Goal: Task Accomplishment & Management: Manage account settings

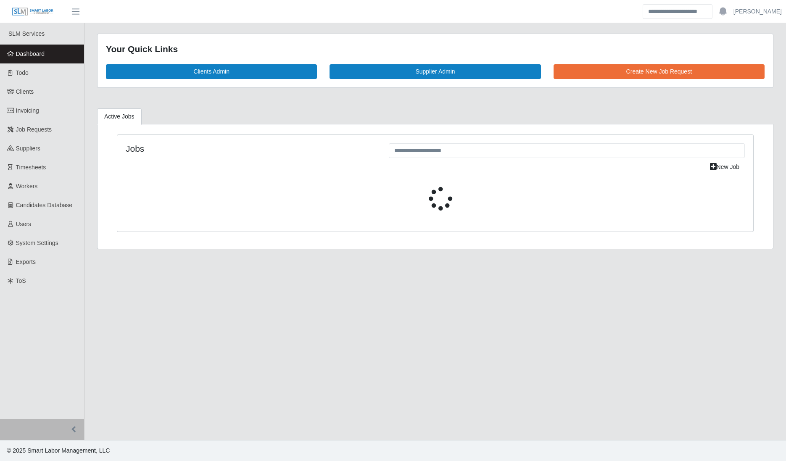
select select "****"
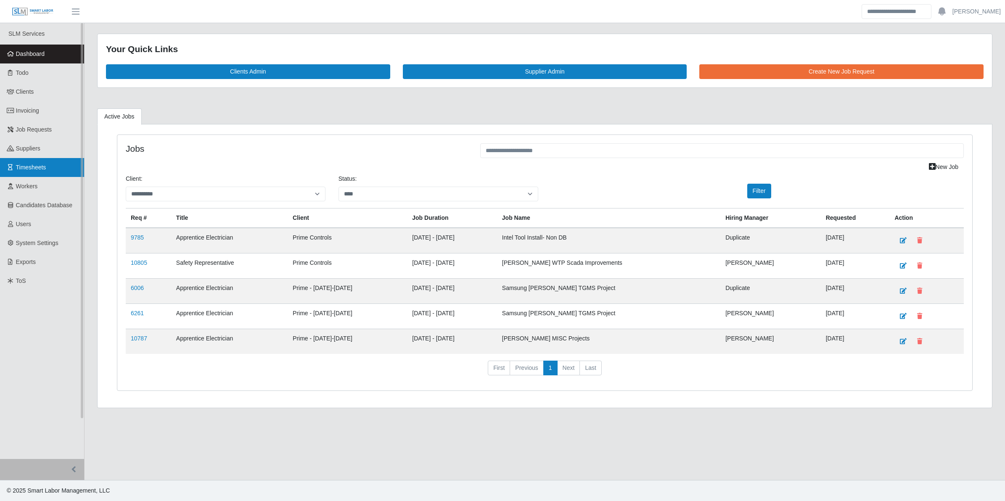
click at [32, 167] on span "Timesheets" at bounding box center [31, 167] width 30 height 7
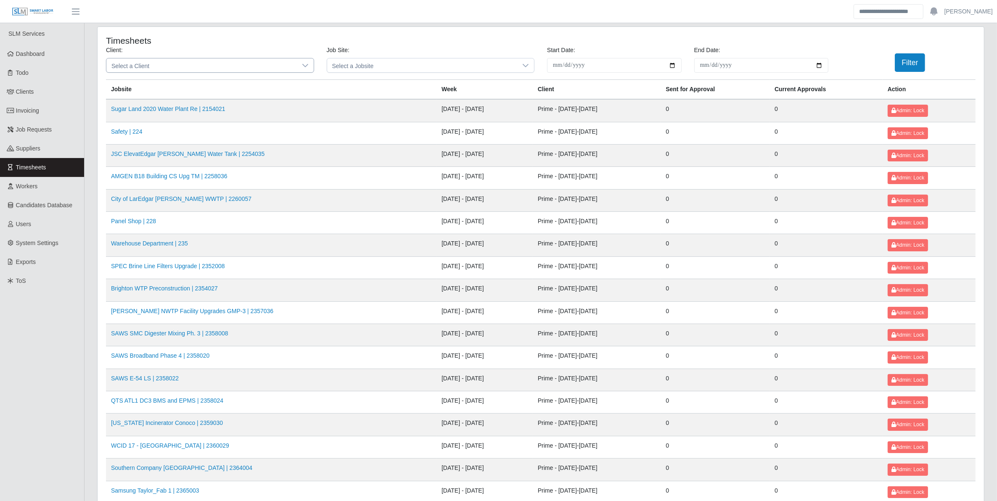
click at [313, 65] on div at bounding box center [305, 65] width 17 height 14
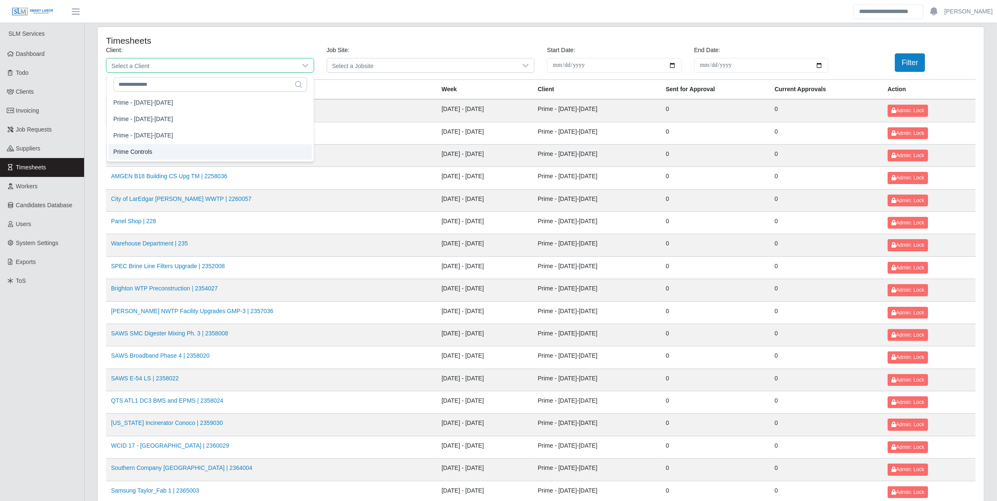
click at [214, 149] on li "Prime Controls" at bounding box center [209, 152] width 203 height 16
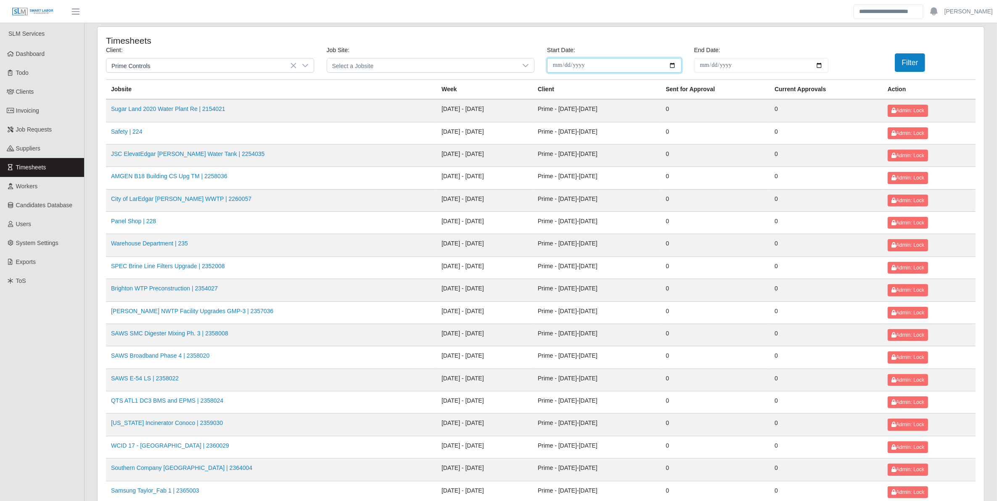
click at [675, 63] on input "**********" at bounding box center [614, 65] width 134 height 15
click at [671, 66] on input "**********" at bounding box center [614, 65] width 134 height 15
type input "**********"
click at [815, 64] on input "End Date:" at bounding box center [761, 65] width 134 height 15
type input "**********"
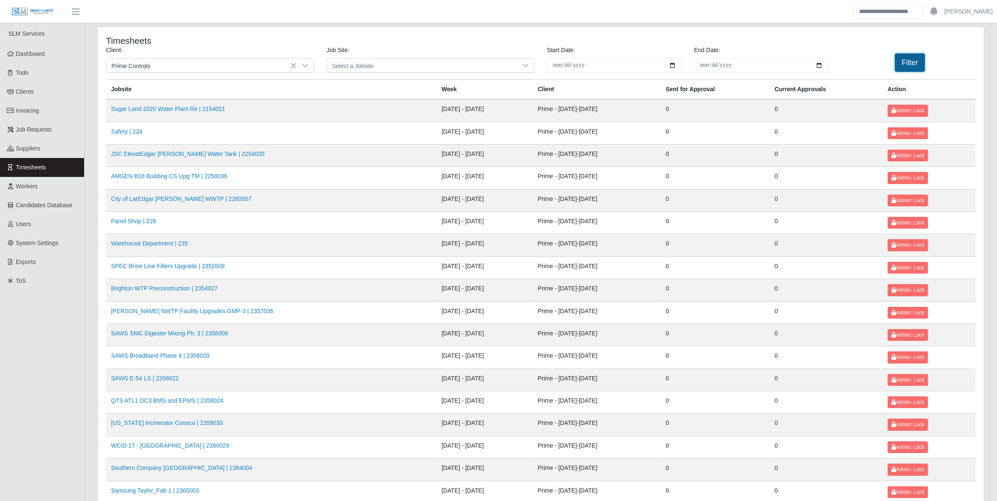
drag, startPoint x: 923, startPoint y: 56, endPoint x: 916, endPoint y: 59, distance: 7.1
click at [923, 57] on button "Filter" at bounding box center [909, 62] width 31 height 18
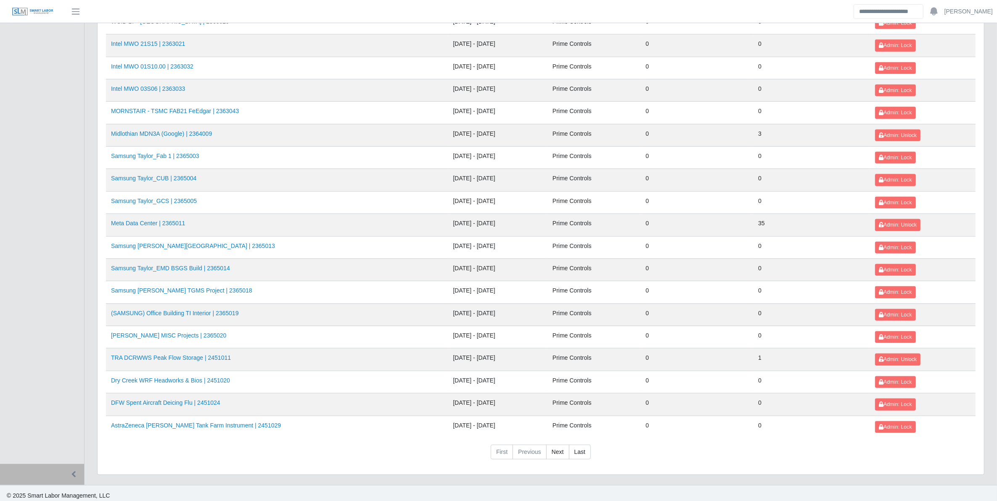
scroll to position [781, 0]
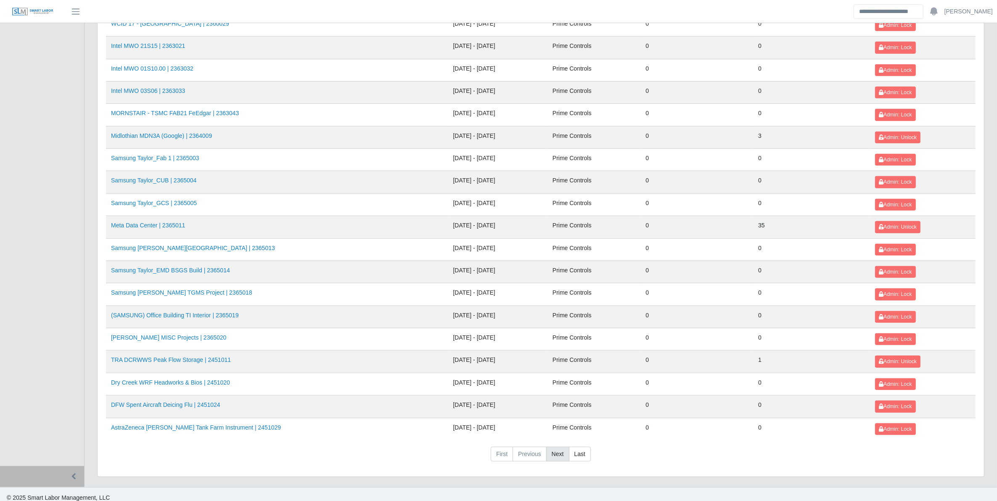
click at [558, 462] on link "Next" at bounding box center [557, 454] width 23 height 15
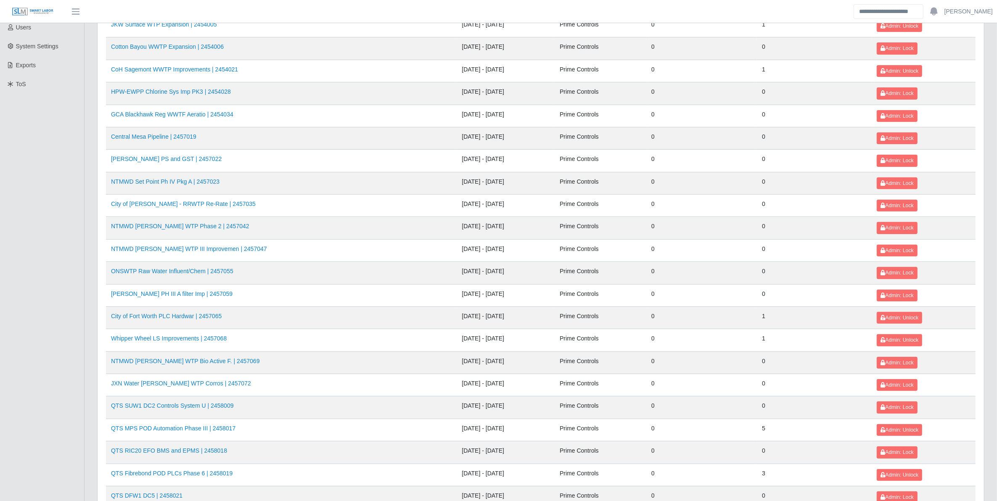
scroll to position [0, 0]
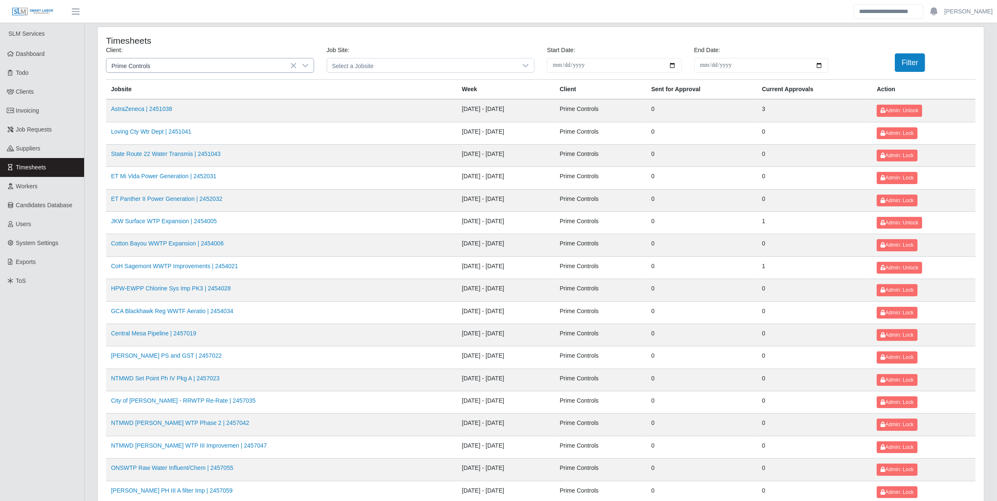
click at [303, 63] on icon at bounding box center [305, 65] width 7 height 7
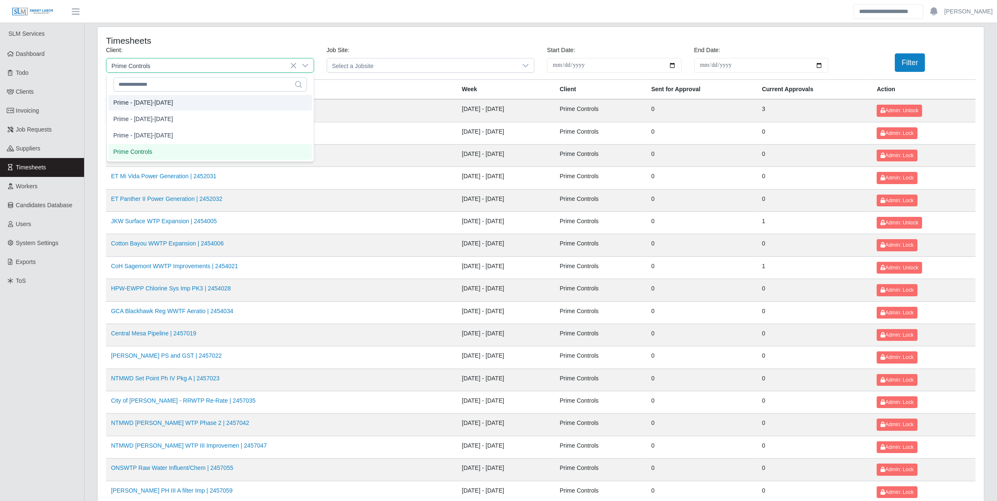
click at [200, 105] on li "Prime - Monday-Sunday" at bounding box center [209, 103] width 203 height 16
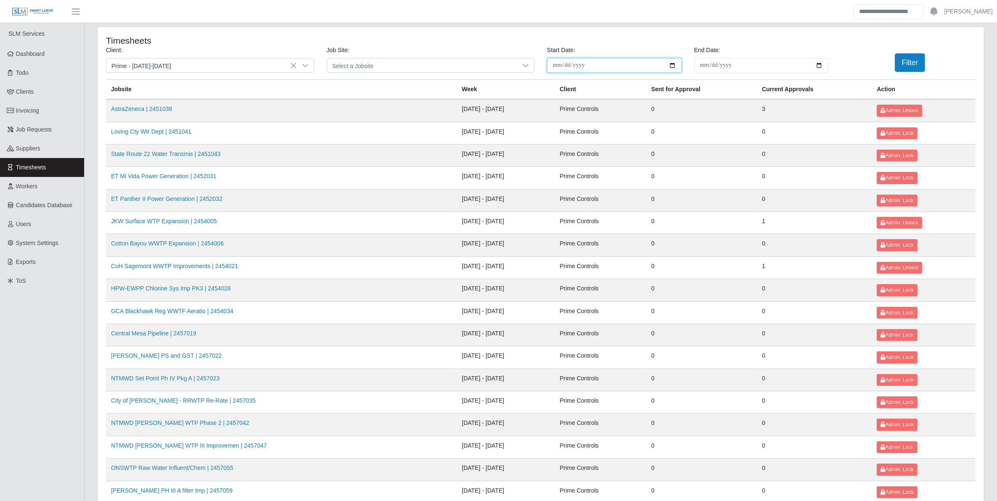
click at [673, 64] on input "**********" at bounding box center [614, 65] width 134 height 15
type input "**********"
click at [822, 64] on input "**********" at bounding box center [761, 65] width 134 height 15
type input "**********"
click at [904, 57] on button "Filter" at bounding box center [909, 62] width 31 height 18
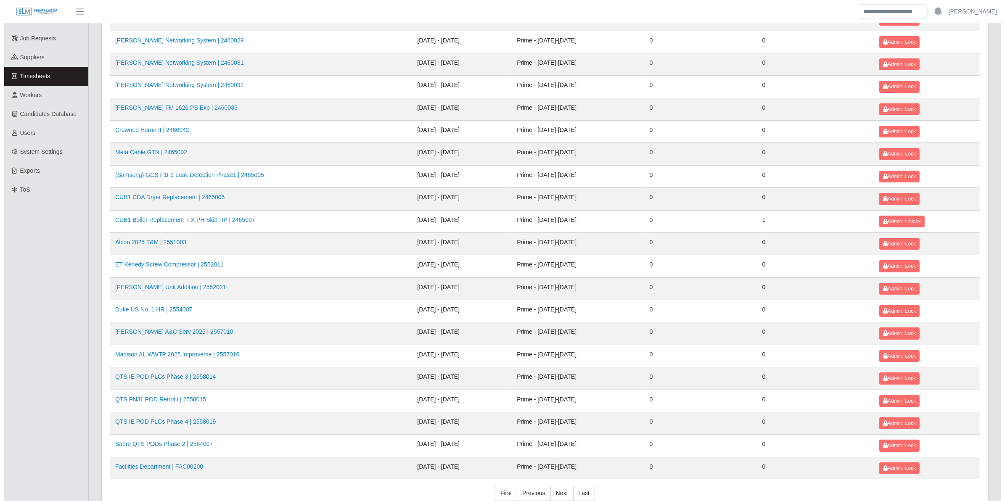
scroll to position [137, 0]
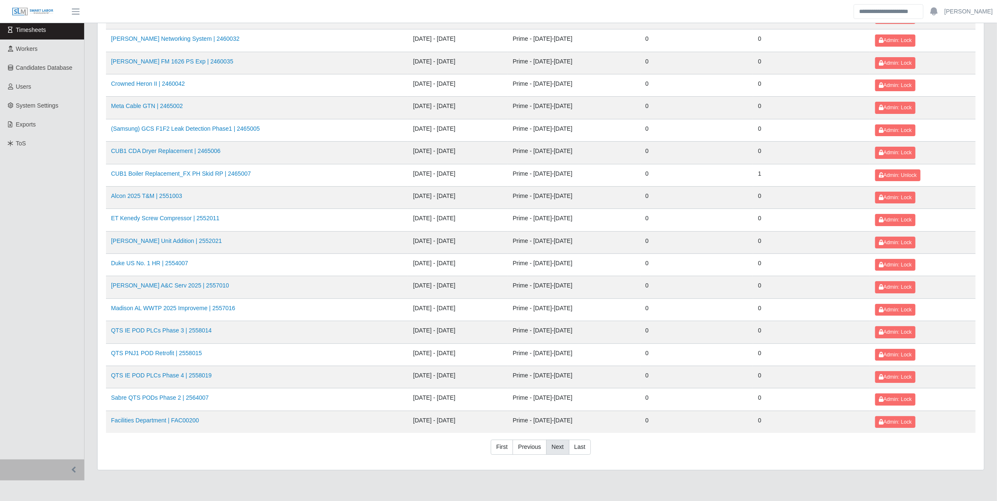
click at [554, 453] on link "Next" at bounding box center [557, 447] width 23 height 15
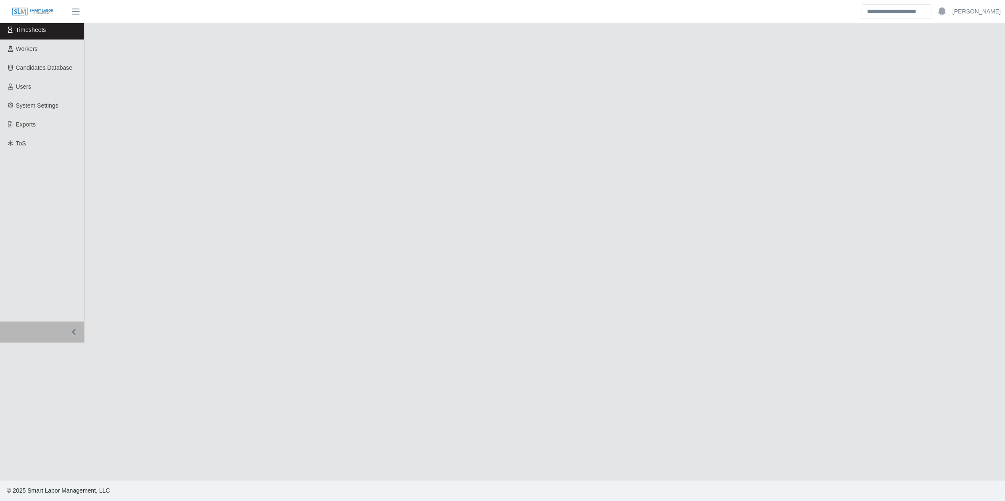
scroll to position [0, 0]
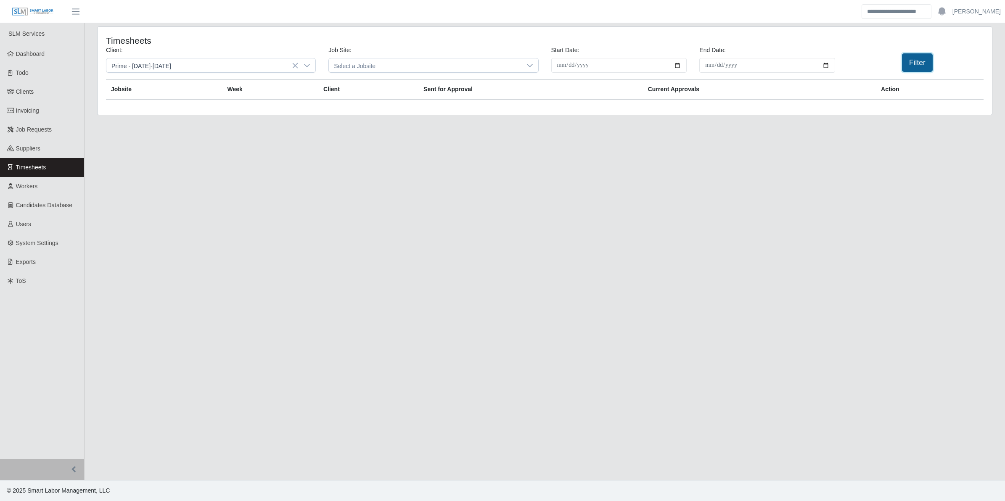
click at [902, 66] on button "Filter" at bounding box center [917, 62] width 31 height 18
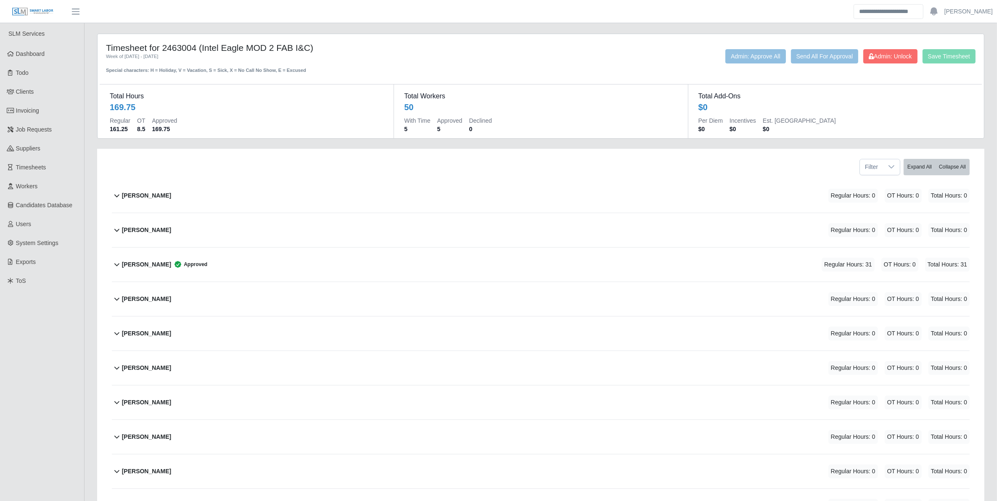
click at [331, 264] on div "Alfred Maldonado Jr. Approved Regular Hours: 31 OT Hours: 0 Total Hours: 31" at bounding box center [545, 265] width 847 height 34
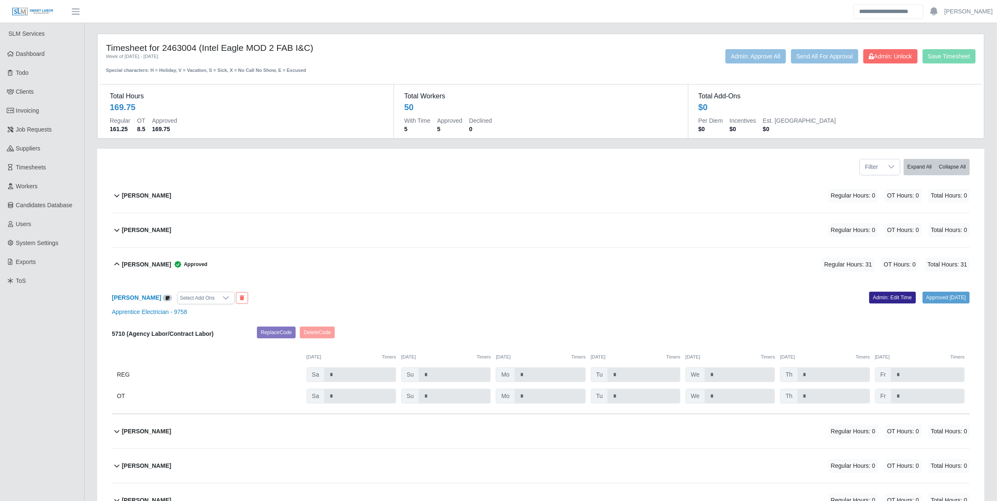
click at [897, 301] on link "Admin: Edit Time" at bounding box center [892, 298] width 47 height 12
click at [883, 58] on span "Admin: Unlock" at bounding box center [889, 56] width 43 height 7
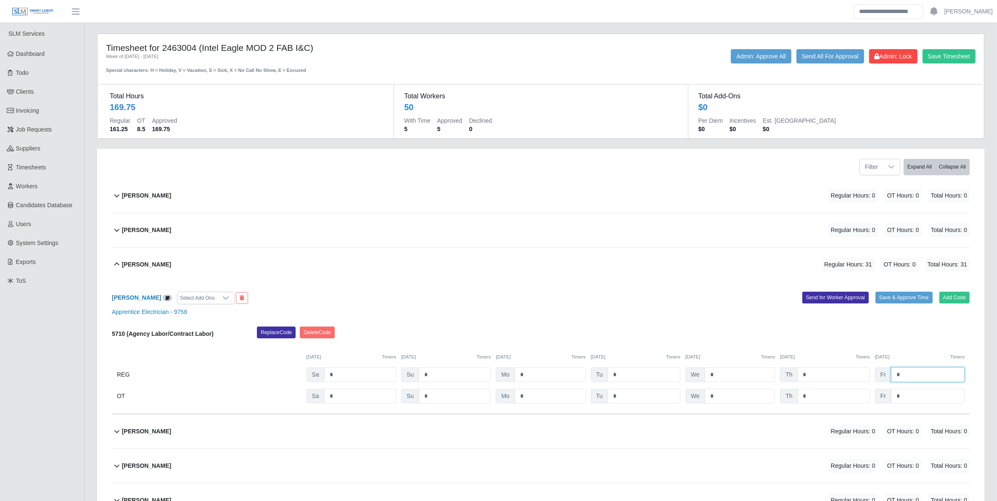
drag, startPoint x: 904, startPoint y: 371, endPoint x: 885, endPoint y: 373, distance: 18.7
click at [885, 373] on div "Fr *" at bounding box center [920, 374] width 90 height 15
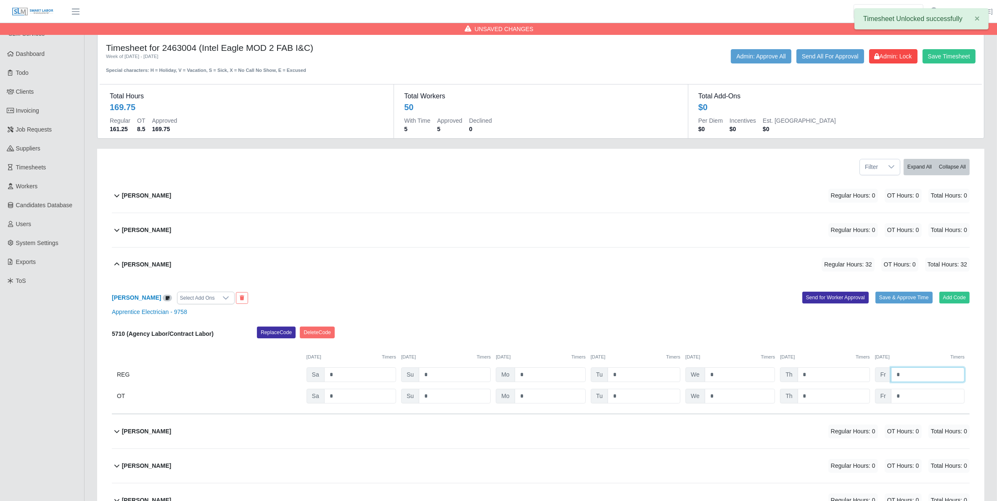
type input "*"
click at [901, 298] on button "Save & Approve Time" at bounding box center [903, 298] width 57 height 12
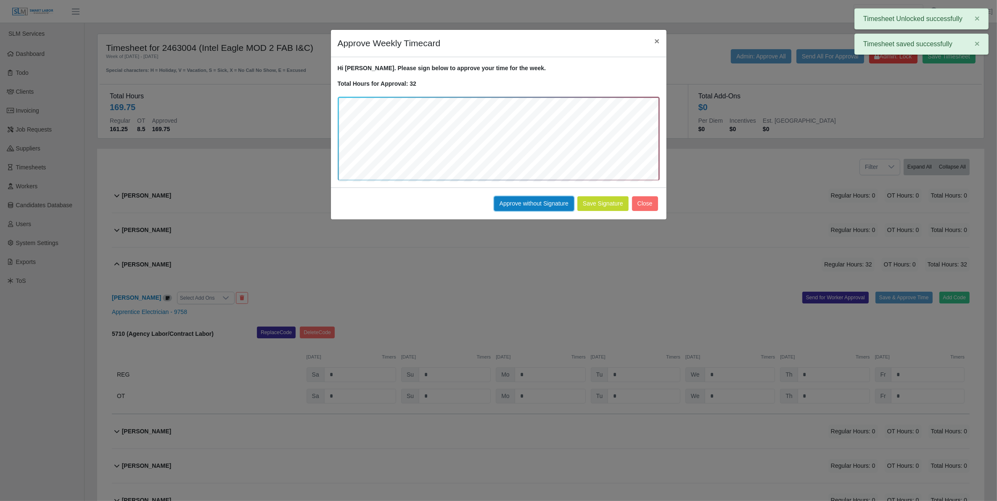
click at [541, 200] on button "Approve without Signature" at bounding box center [534, 203] width 80 height 15
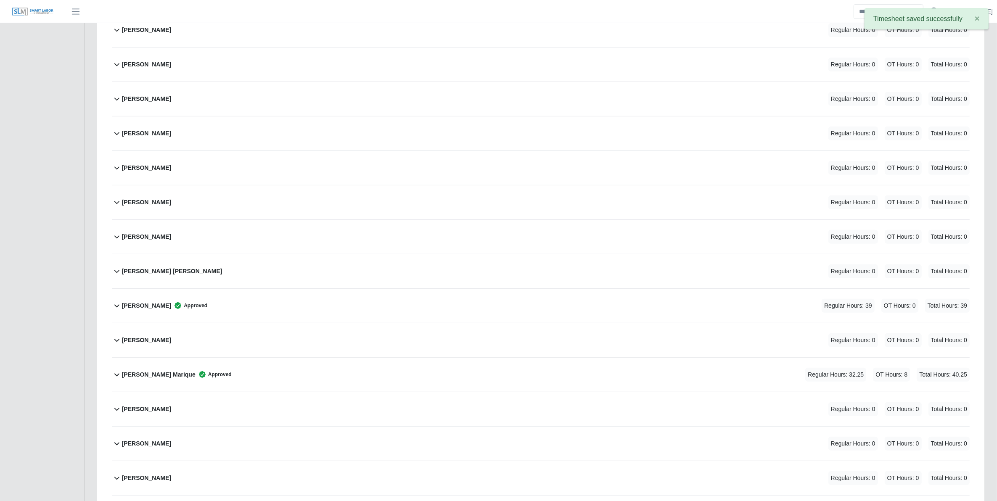
scroll to position [435, 0]
click at [622, 248] on div "David Murrieta Cano Regular Hours: 0 OT Hours: 0 Total Hours: 0" at bounding box center [545, 238] width 847 height 34
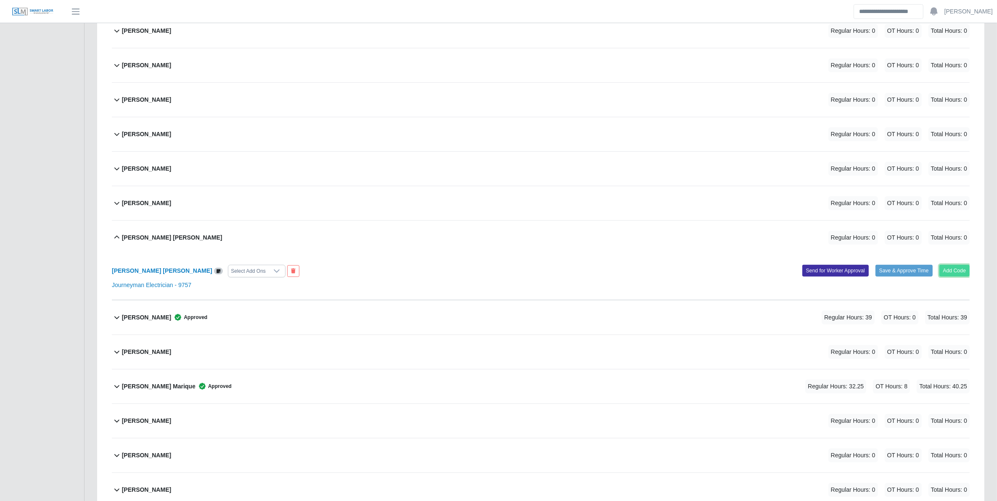
click at [946, 272] on button "Add Code" at bounding box center [954, 271] width 31 height 12
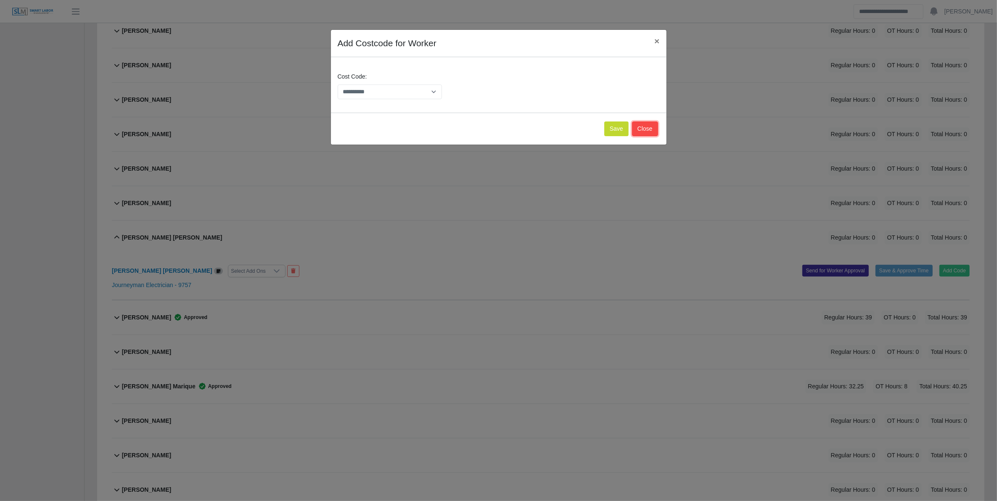
click at [639, 126] on button "Close" at bounding box center [645, 128] width 26 height 15
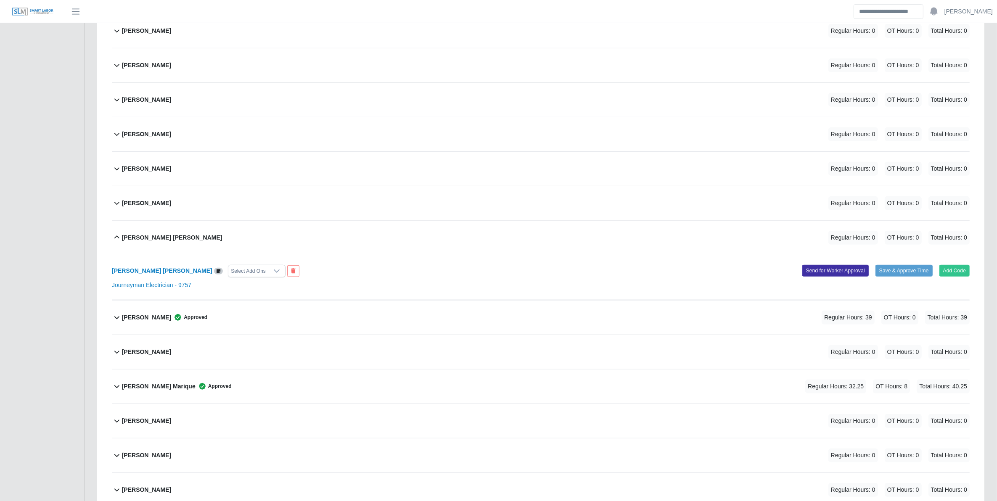
click at [785, 316] on div "David Bojorquez Parra Approved Regular Hours: 39 OT Hours: 0 Total Hours: 39" at bounding box center [545, 318] width 847 height 34
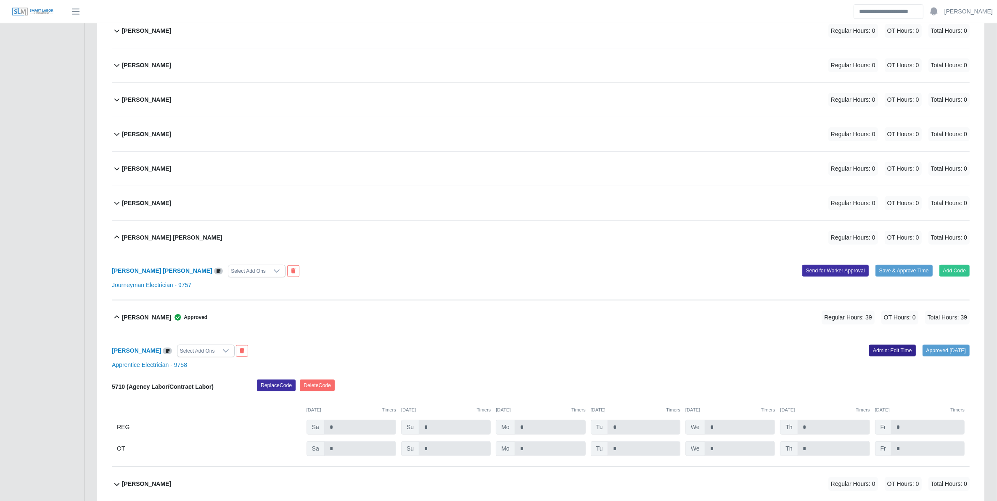
click at [897, 352] on link "Admin: Edit Time" at bounding box center [892, 351] width 47 height 12
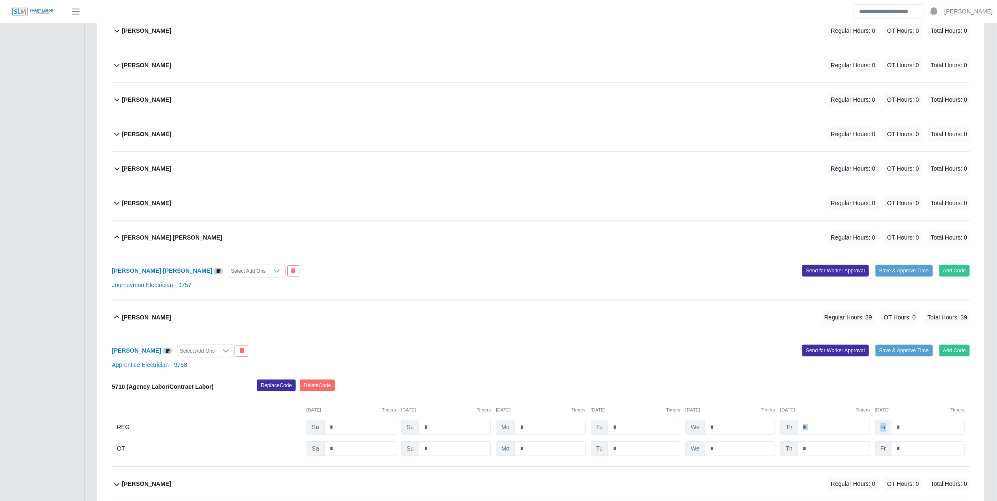
drag, startPoint x: 901, startPoint y: 422, endPoint x: 859, endPoint y: 433, distance: 43.6
click at [859, 433] on div "5710 (Agency Labor/Contract Labor) Replace Code Delete Code 08/02/2025 Timers 0…" at bounding box center [540, 418] width 857 height 77
drag, startPoint x: 909, startPoint y: 429, endPoint x: 875, endPoint y: 433, distance: 34.3
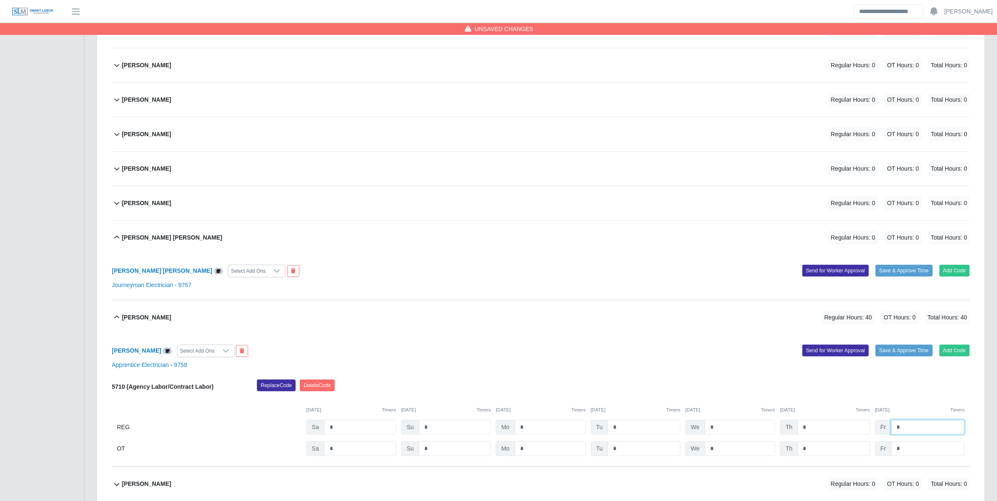
type input "*"
click at [846, 393] on div "Replace Code Delete Code" at bounding box center [613, 388] width 725 height 17
click at [886, 356] on button "Save & Approve Time" at bounding box center [903, 351] width 57 height 12
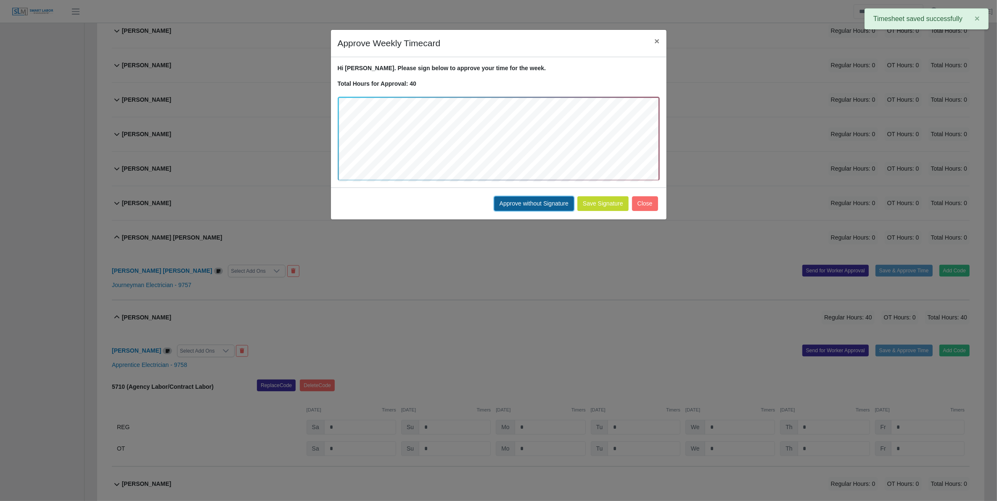
click at [546, 203] on button "Approve without Signature" at bounding box center [534, 203] width 80 height 15
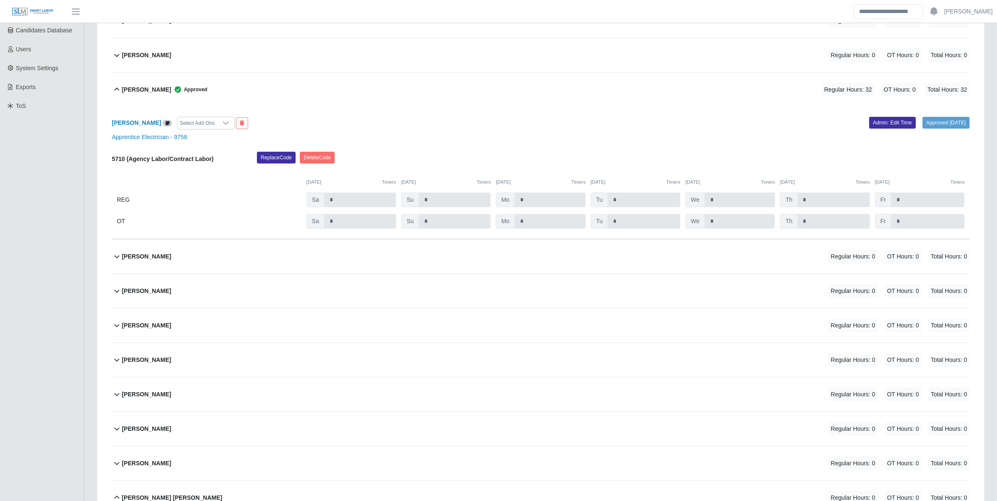
scroll to position [0, 0]
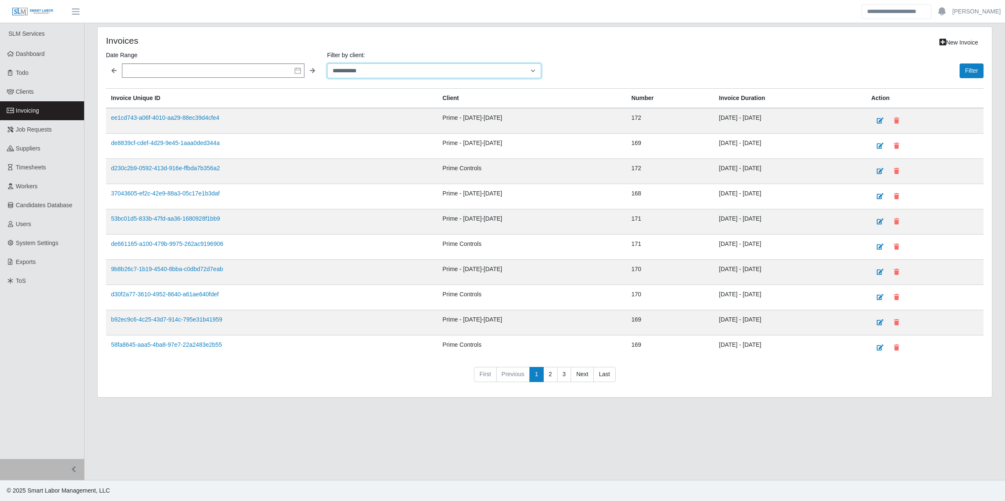
click at [377, 66] on select "**********" at bounding box center [434, 70] width 214 height 15
select select "**********"
click at [327, 63] on select "**********" at bounding box center [434, 70] width 214 height 15
click at [974, 72] on button "Filter" at bounding box center [971, 70] width 24 height 15
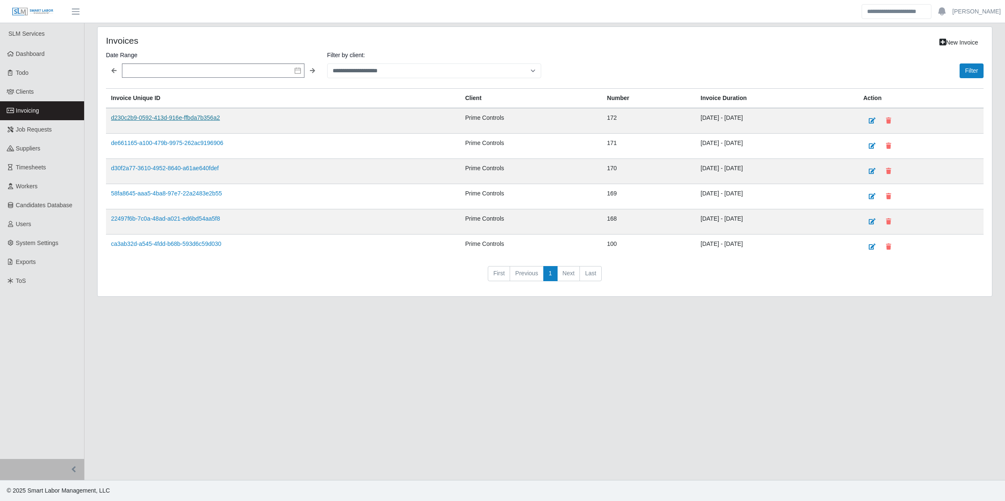
click at [215, 119] on link "d230c2b9-0592-413d-916e-ffbda7b356a2" at bounding box center [165, 117] width 109 height 7
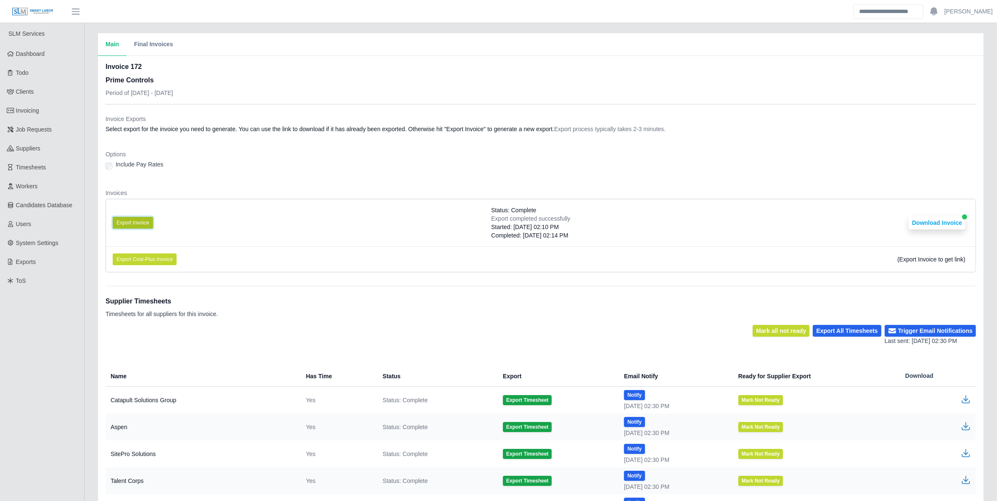
click at [123, 227] on button "Export Invoice" at bounding box center [133, 223] width 40 height 12
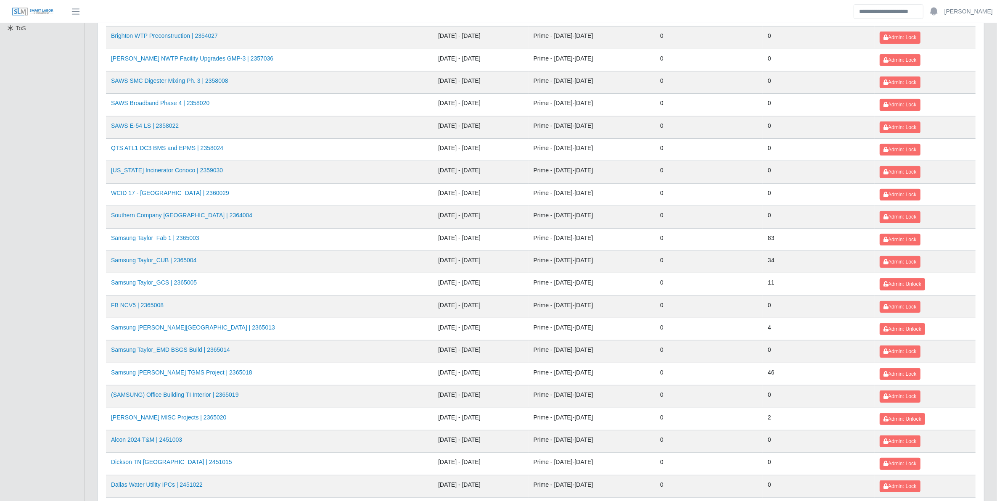
scroll to position [262, 0]
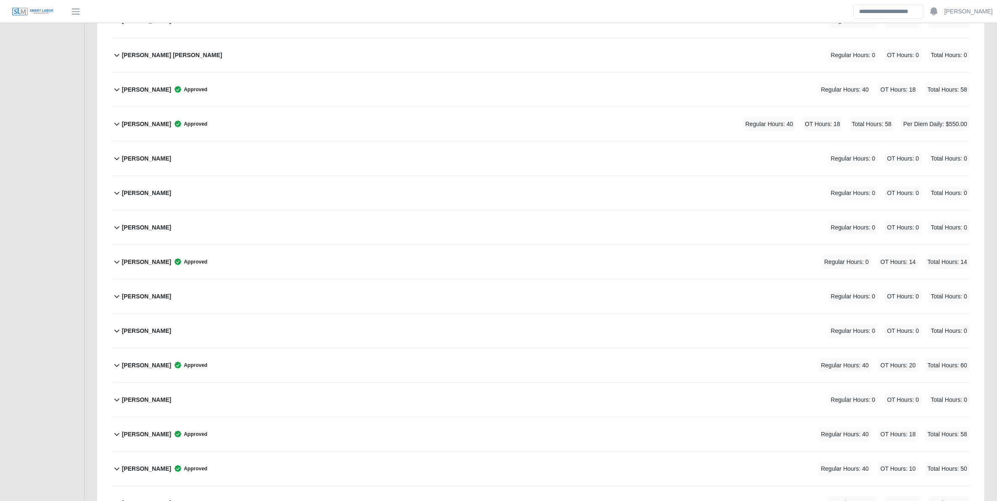
scroll to position [1198, 0]
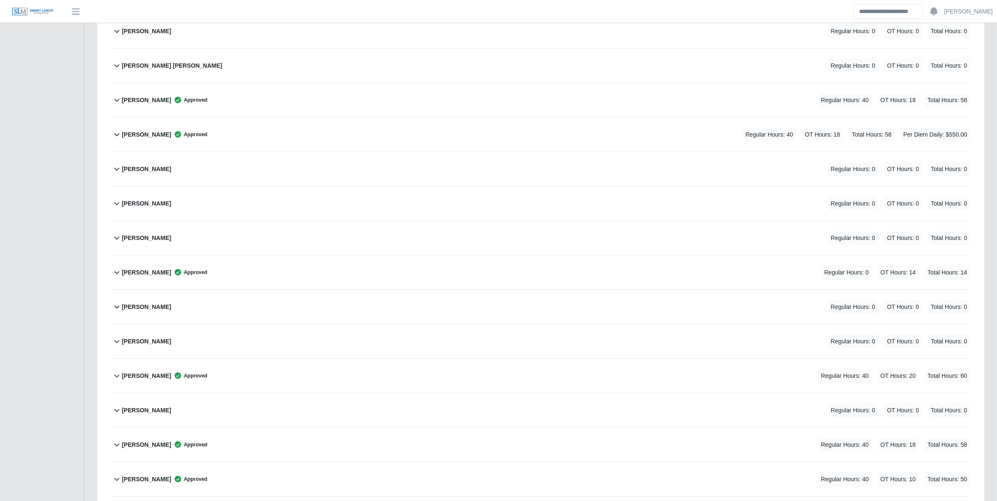
click at [427, 381] on div "[PERSON_NAME] Approved Regular Hours: 40 OT Hours: 20 Total Hours: 60" at bounding box center [545, 376] width 847 height 34
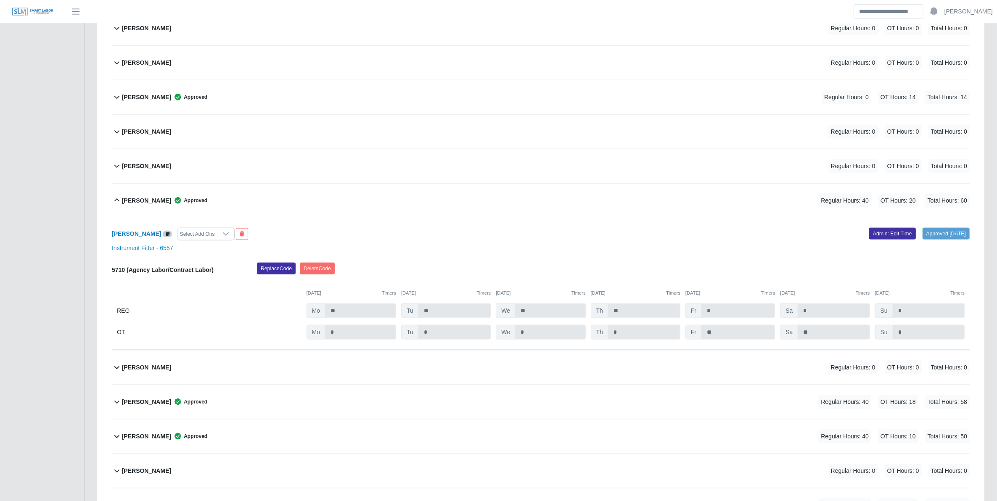
scroll to position [1373, 0]
click at [885, 236] on link "Admin: Edit Time" at bounding box center [892, 234] width 47 height 12
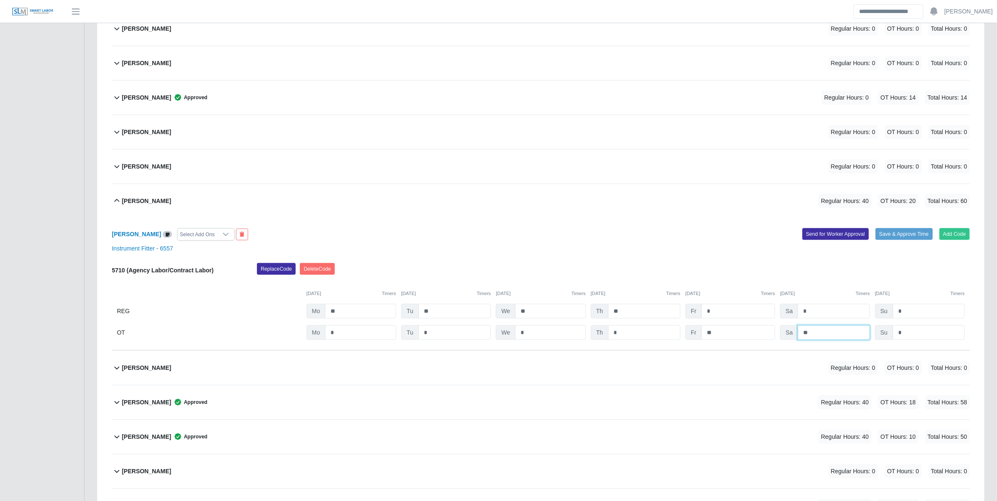
drag, startPoint x: 820, startPoint y: 339, endPoint x: 774, endPoint y: 345, distance: 46.2
click at [774, 345] on div "Kevin Guerrero Select Add Ons Add Code Save & Approve Time Send for Worker Appr…" at bounding box center [540, 284] width 857 height 132
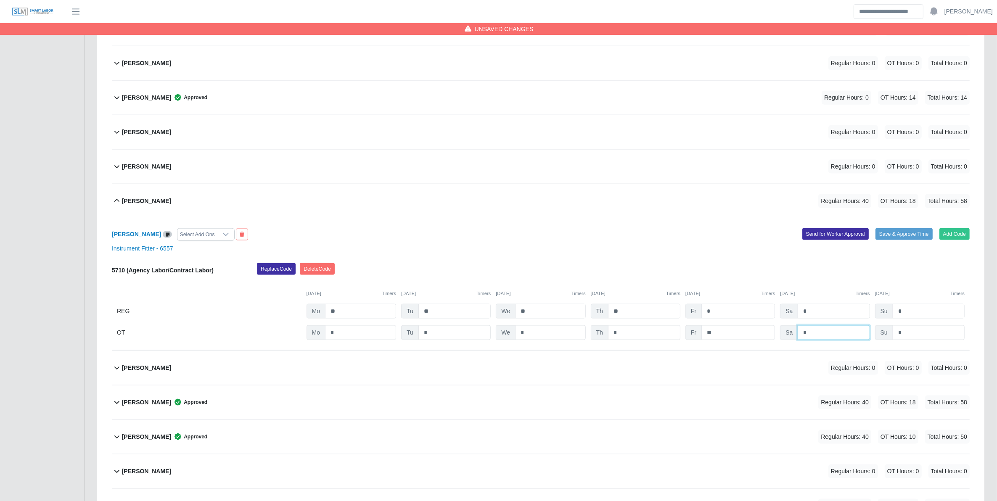
type input "*"
drag, startPoint x: 896, startPoint y: 230, endPoint x: 895, endPoint y: 237, distance: 7.2
click at [896, 232] on div "Kevin Guerrero Select Add Ons Add Code Save & Approve Time Send for Worker Appr…" at bounding box center [540, 284] width 857 height 132
click at [895, 240] on button "Save & Approve Time" at bounding box center [903, 234] width 57 height 12
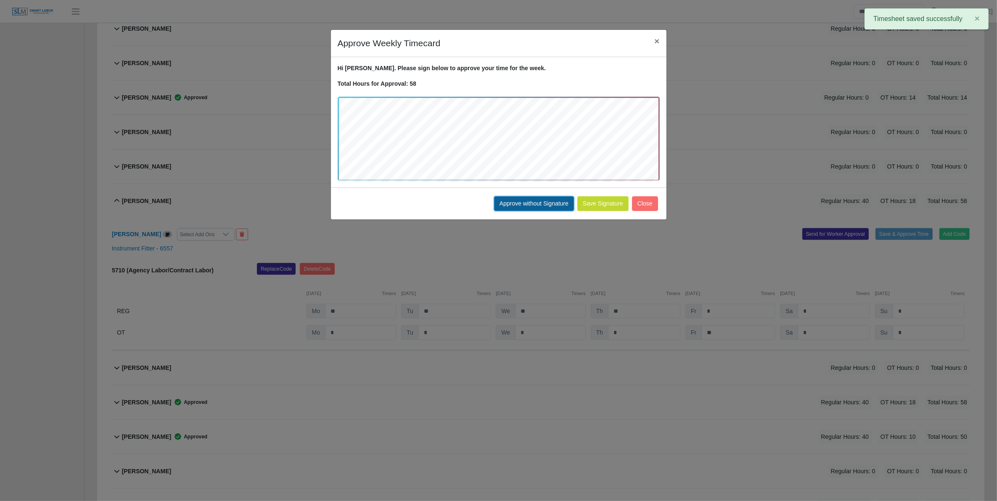
click at [545, 202] on button "Approve without Signature" at bounding box center [534, 203] width 80 height 15
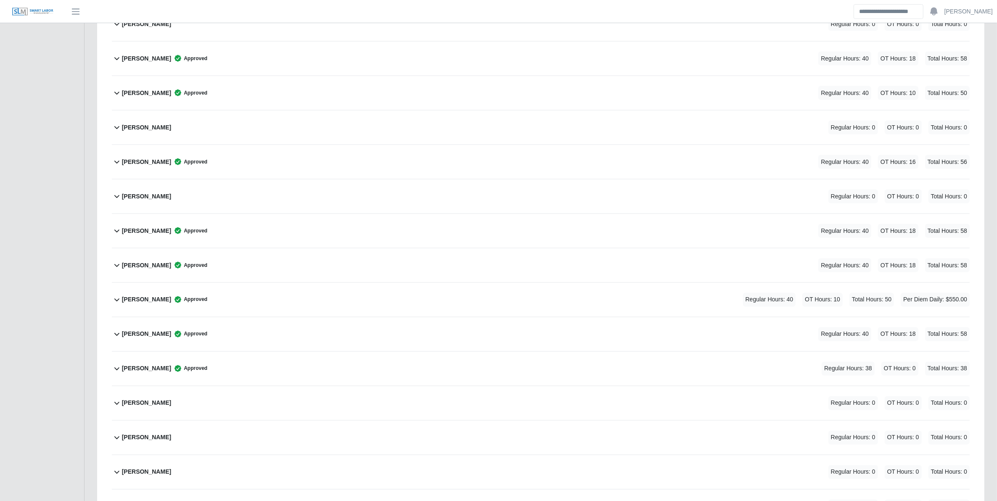
scroll to position [2119, 0]
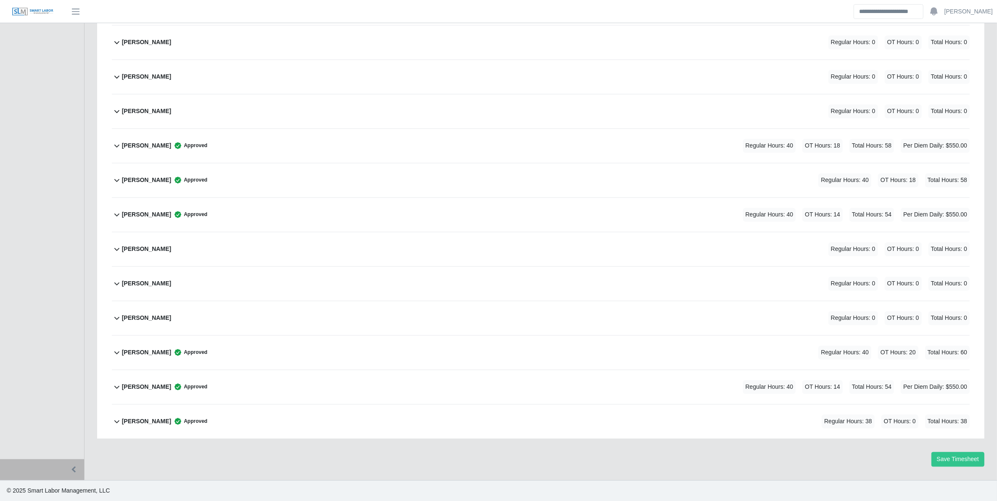
drag, startPoint x: 269, startPoint y: 346, endPoint x: 306, endPoint y: 349, distance: 37.1
click at [269, 346] on div "Wyatt Smith Approved Regular Hours: 40 OT Hours: 20 Total Hours: 60" at bounding box center [545, 352] width 847 height 34
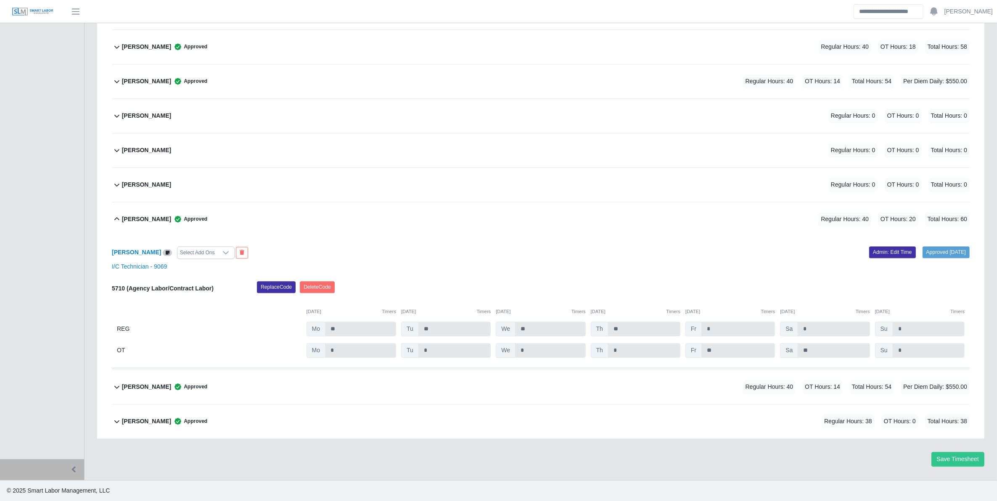
scroll to position [2252, 0]
click at [891, 254] on link "Admin: Edit Time" at bounding box center [892, 254] width 47 height 12
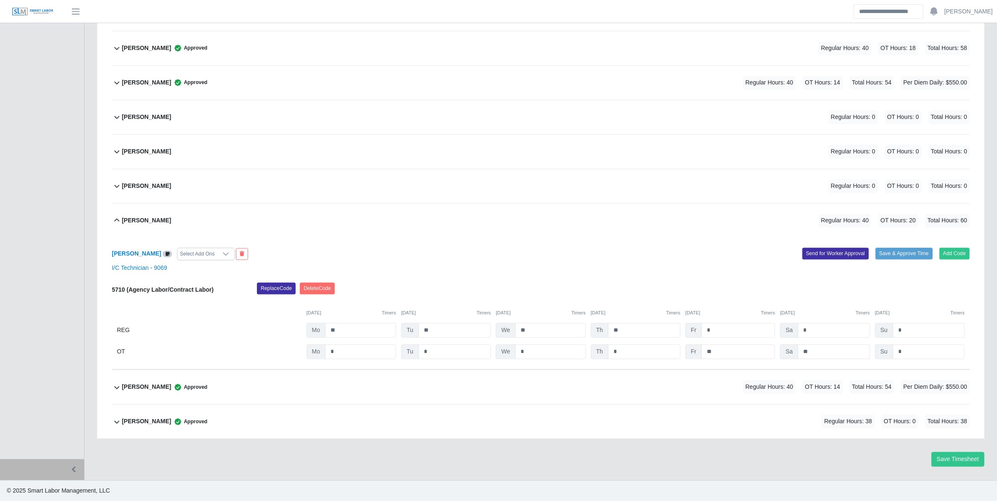
drag, startPoint x: 818, startPoint y: 360, endPoint x: 820, endPoint y: 355, distance: 4.9
click at [819, 356] on div "Wyatt Smith Select Add Ons Add Code Save & Approve Time Send for Worker Approva…" at bounding box center [540, 303] width 857 height 132
drag, startPoint x: 804, startPoint y: 353, endPoint x: 796, endPoint y: 353, distance: 7.6
click at [0, 0] on input "**" at bounding box center [0, 0] width 0 height 0
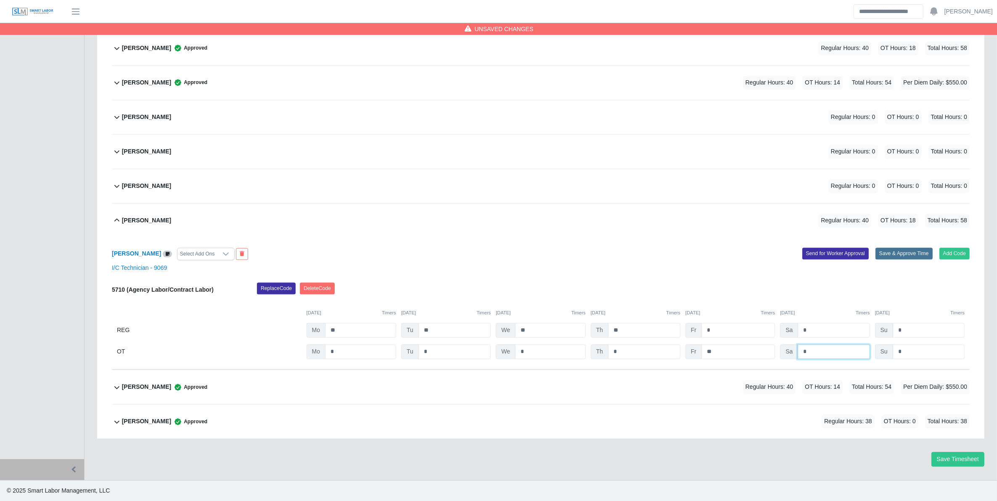
type input "*"
click at [897, 257] on button "Save & Approve Time" at bounding box center [903, 254] width 57 height 12
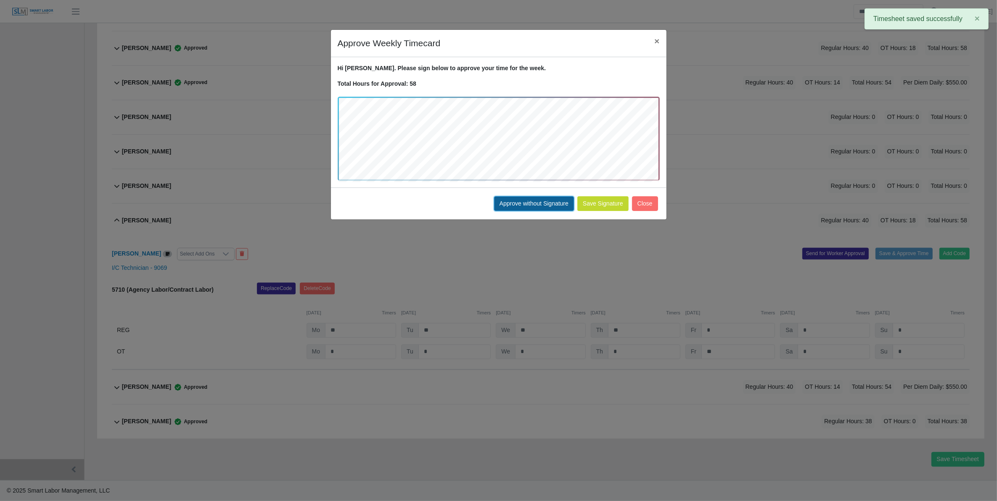
click at [548, 204] on button "Approve without Signature" at bounding box center [534, 203] width 80 height 15
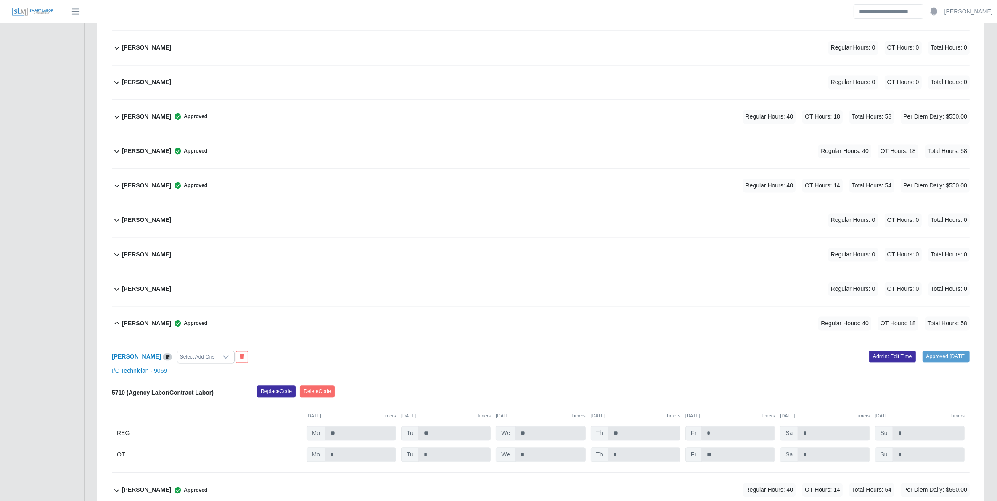
scroll to position [2121, 0]
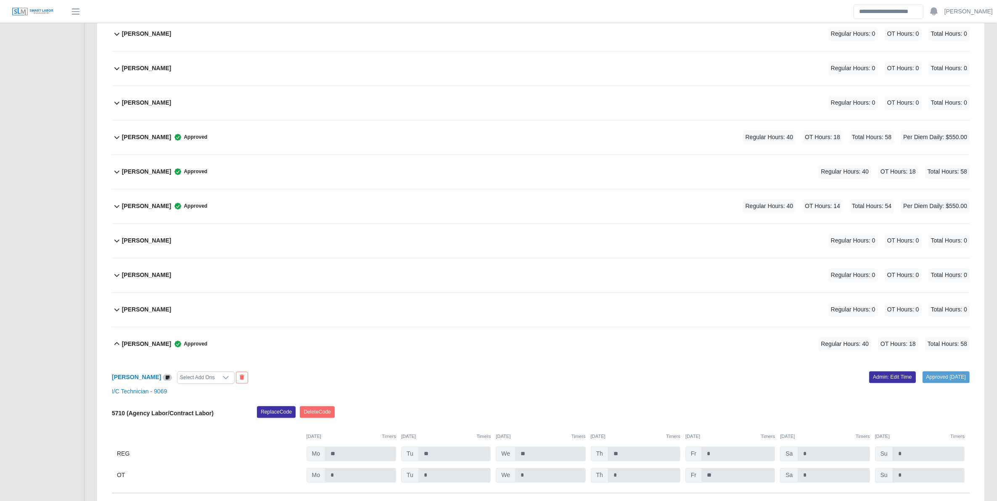
click at [306, 146] on div "Ruben Reyes Approved Regular Hours: 40 OT Hours: 18 Total Hours: 58 Per Diem Da…" at bounding box center [545, 137] width 847 height 34
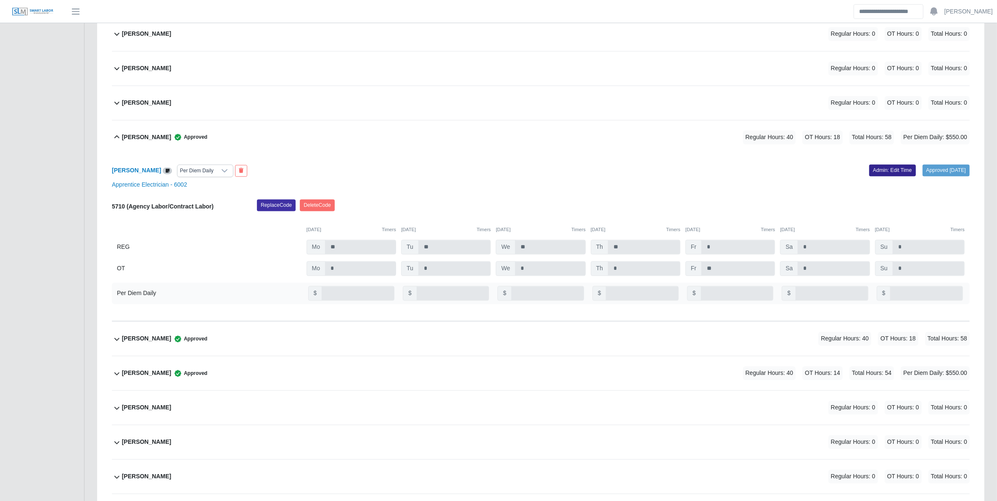
click at [886, 176] on link "Admin: Edit Time" at bounding box center [892, 170] width 47 height 12
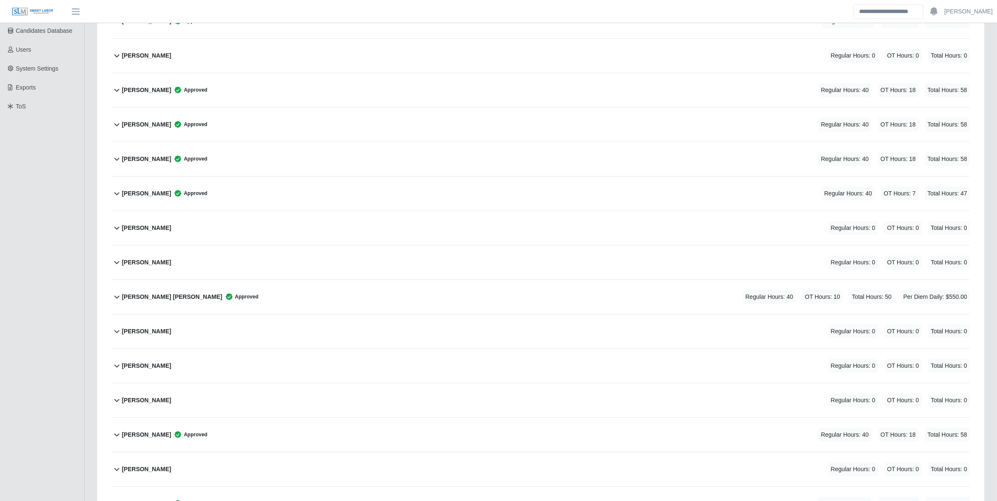
scroll to position [0, 0]
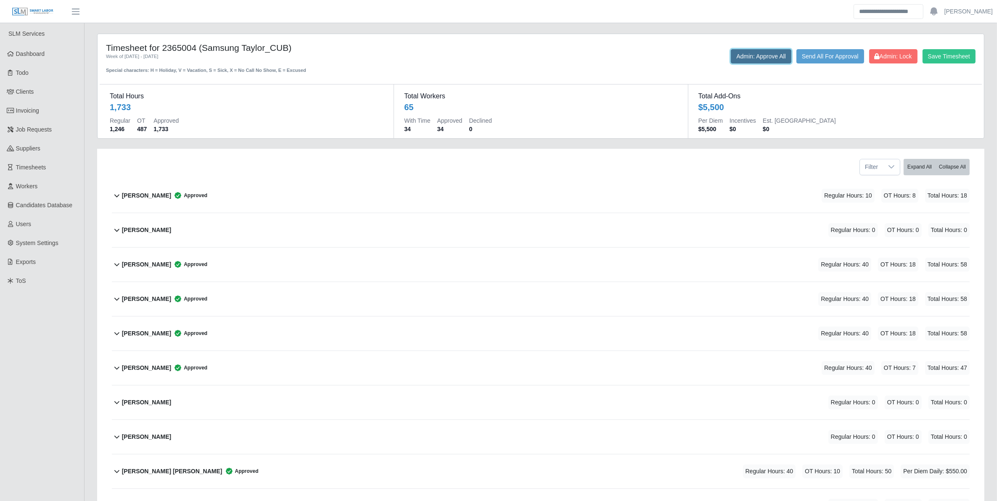
click at [742, 56] on button "Admin: Approve All" at bounding box center [761, 56] width 61 height 14
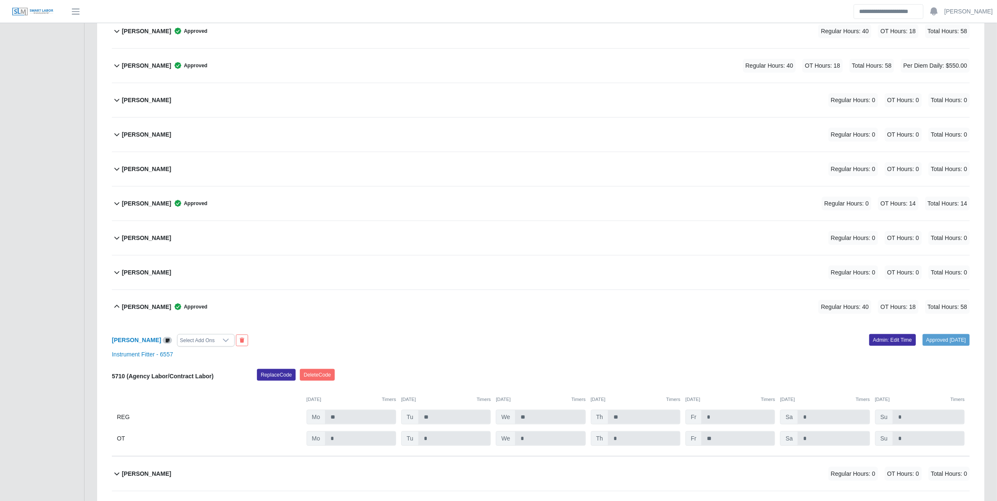
scroll to position [1340, 0]
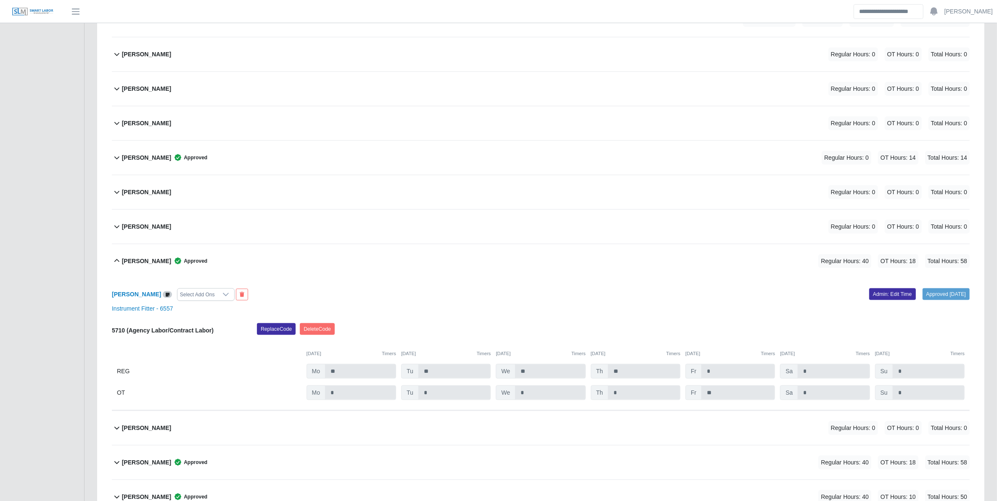
click at [606, 261] on div "Kevin Guerrero Approved Regular Hours: 40 OT Hours: 18 Total Hours: 58" at bounding box center [545, 261] width 847 height 34
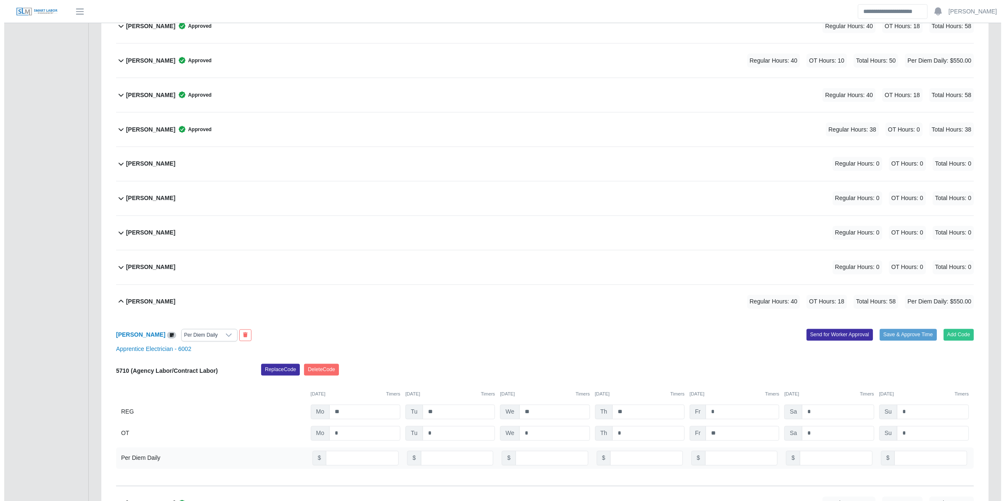
scroll to position [1854, 0]
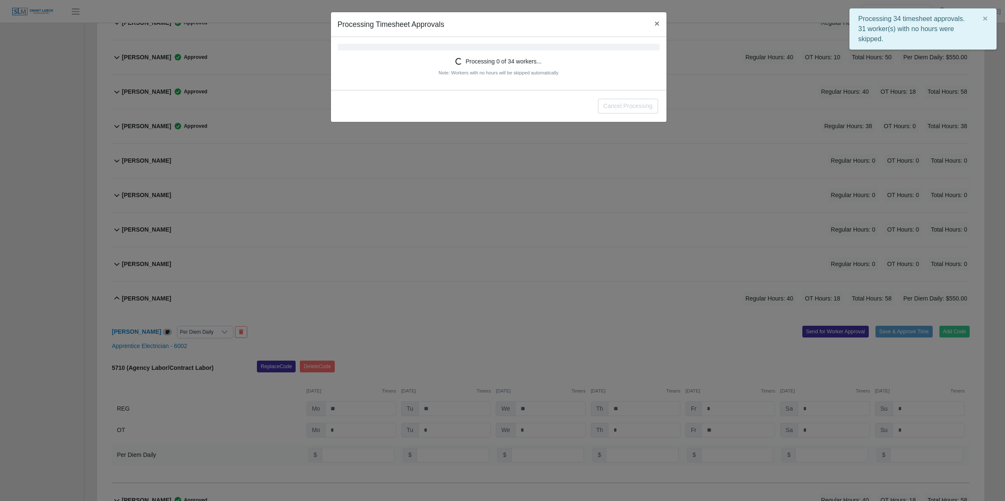
click at [569, 304] on div "Processing Timesheet Approvals × 0% Processing 0 of 34 workers... Note: Workers…" at bounding box center [502, 250] width 1005 height 501
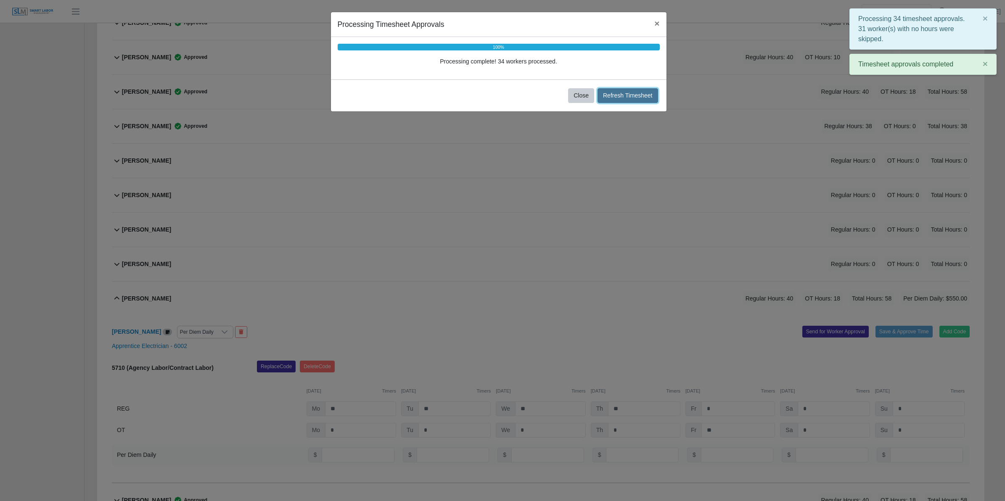
click at [614, 98] on button "Refresh Timesheet" at bounding box center [627, 95] width 61 height 15
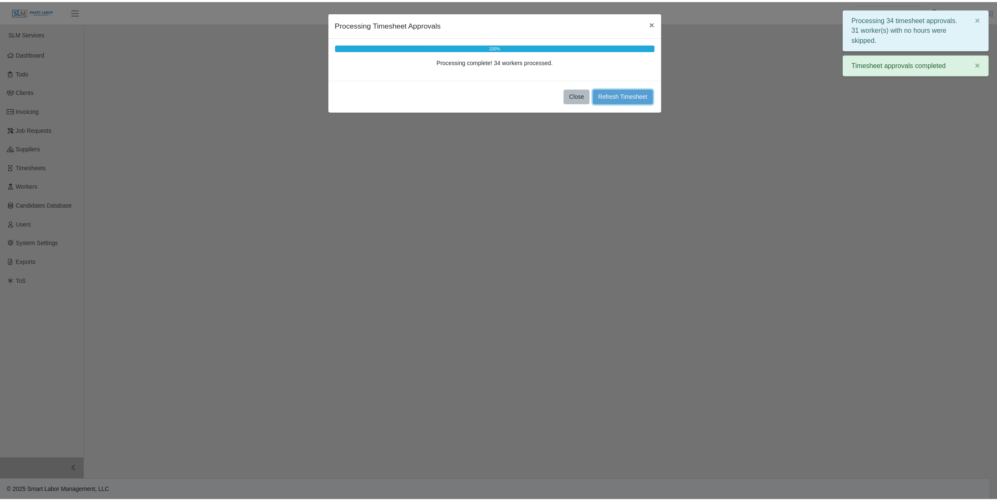
scroll to position [0, 0]
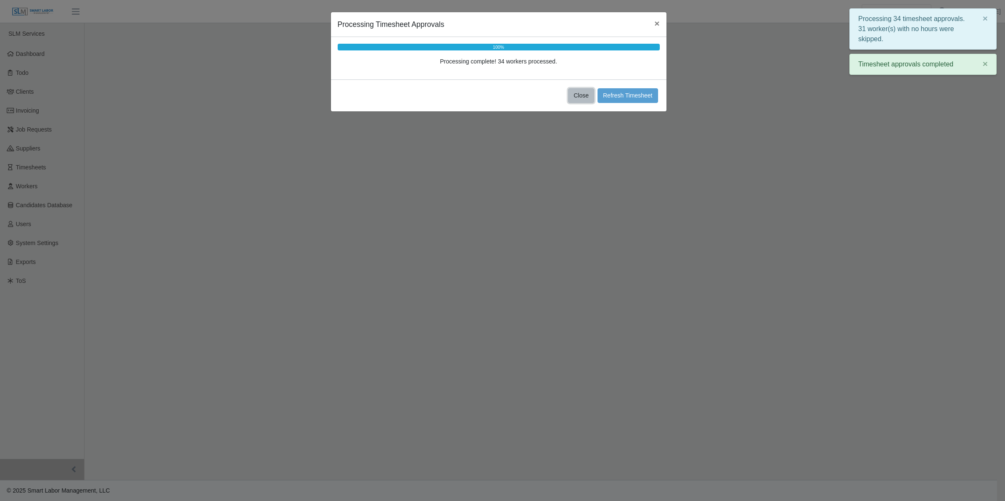
click at [583, 97] on button "Close" at bounding box center [581, 95] width 26 height 15
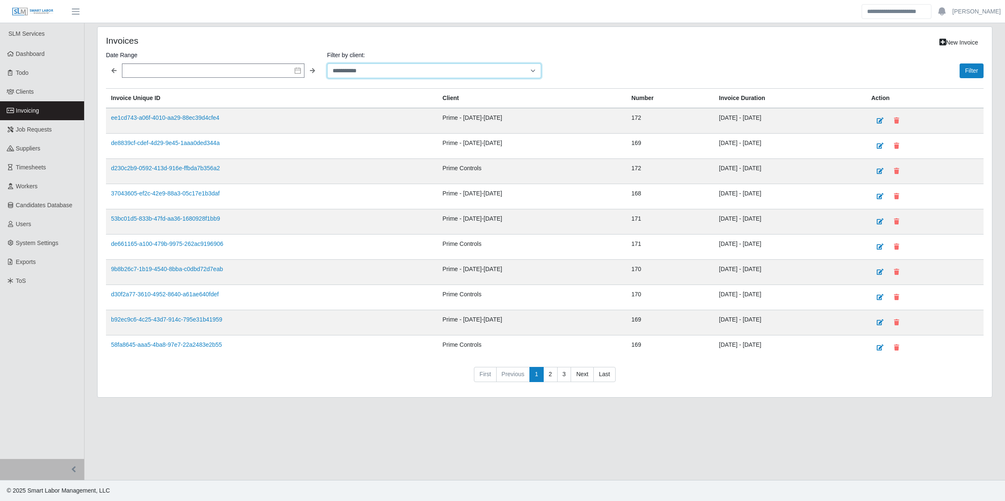
click at [349, 72] on select "**********" at bounding box center [434, 70] width 214 height 15
select select "**********"
click at [327, 63] on select "**********" at bounding box center [434, 70] width 214 height 15
click at [974, 71] on button "Filter" at bounding box center [971, 70] width 24 height 15
click at [207, 117] on link "ee1cd743-a06f-4010-aa29-88ec39d4cfe4" at bounding box center [165, 117] width 108 height 7
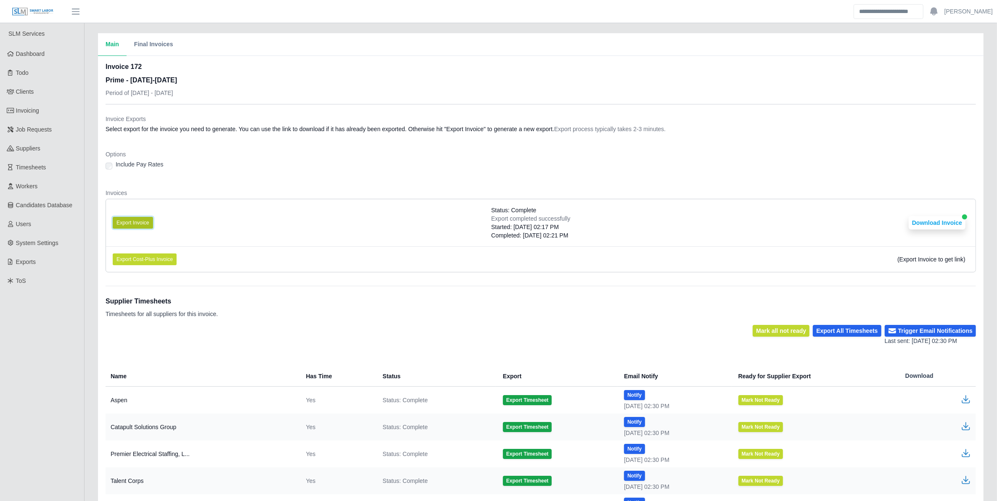
click at [134, 225] on button "Export Invoice" at bounding box center [133, 223] width 40 height 12
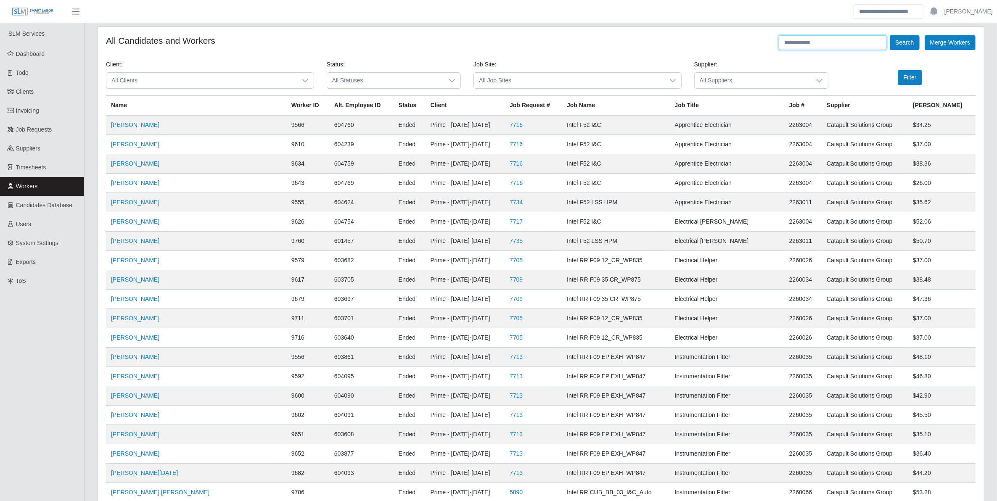
click at [791, 39] on input "text" at bounding box center [832, 42] width 108 height 15
type input "**********"
click at [889, 35] on button "Search" at bounding box center [903, 42] width 29 height 15
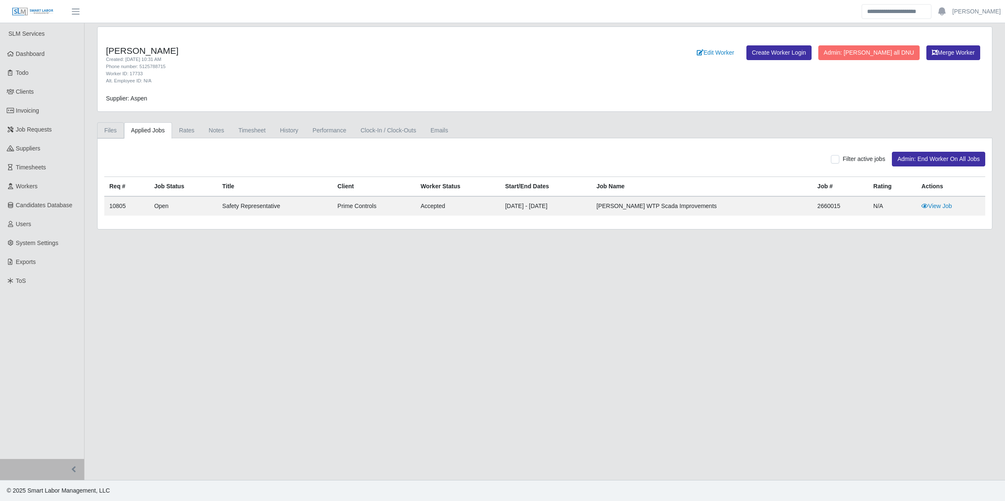
click at [105, 133] on link "Files" at bounding box center [110, 130] width 27 height 16
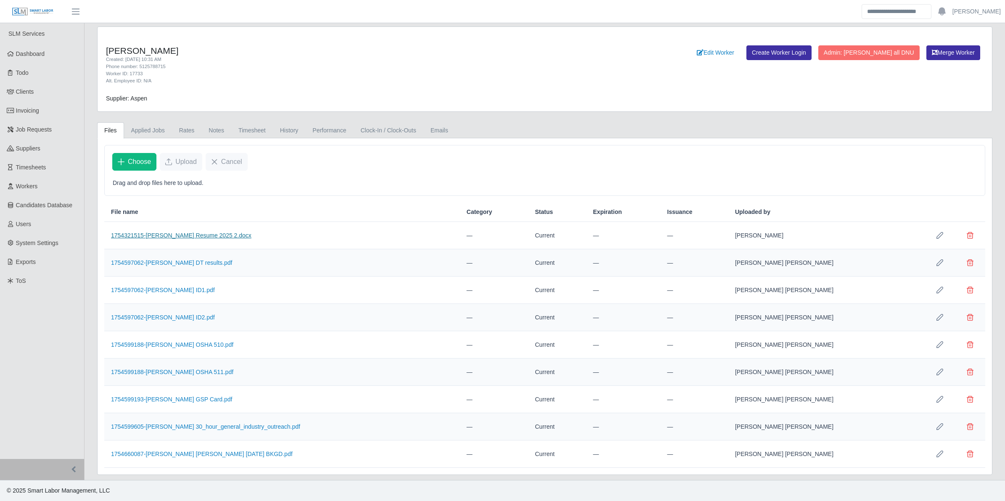
click at [194, 238] on link "1754321515-Cody Davis Resume 2025 2.docx" at bounding box center [181, 235] width 140 height 7
click at [143, 133] on link "Applied Jobs" at bounding box center [148, 130] width 48 height 16
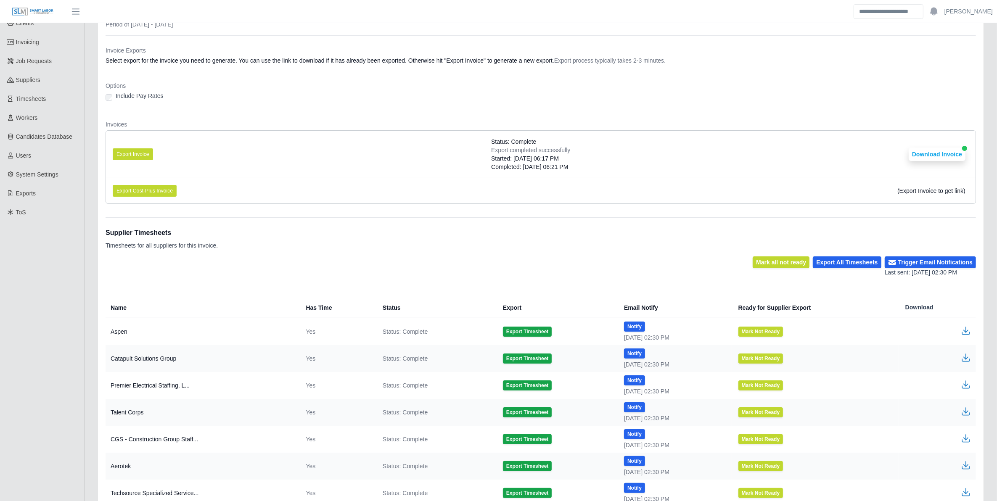
scroll to position [132, 0]
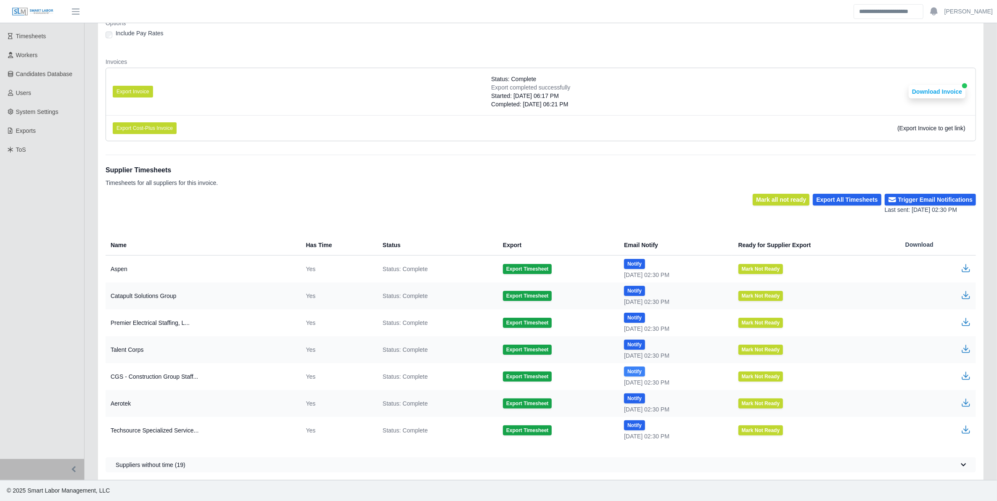
click at [629, 372] on button "Notify" at bounding box center [634, 372] width 21 height 10
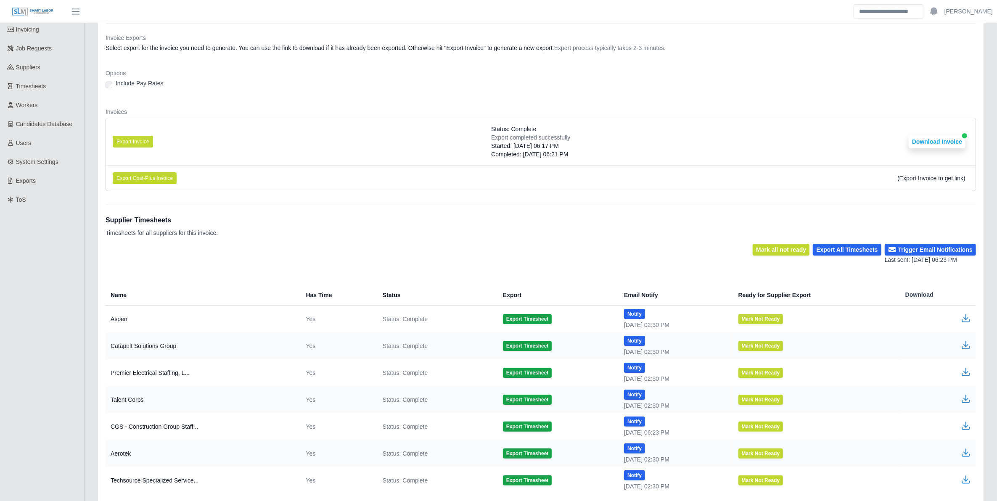
scroll to position [132, 0]
